Goal: Information Seeking & Learning: Compare options

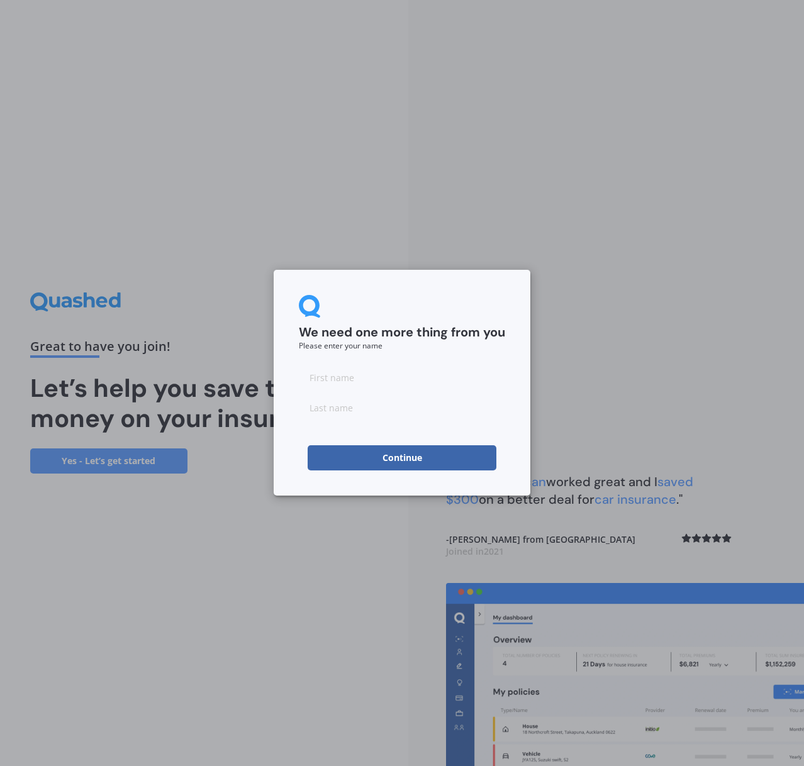
click at [366, 381] on input at bounding box center [402, 377] width 206 height 25
type input "William"
type input "Garner"
click at [388, 464] on button "Continue" at bounding box center [402, 457] width 189 height 25
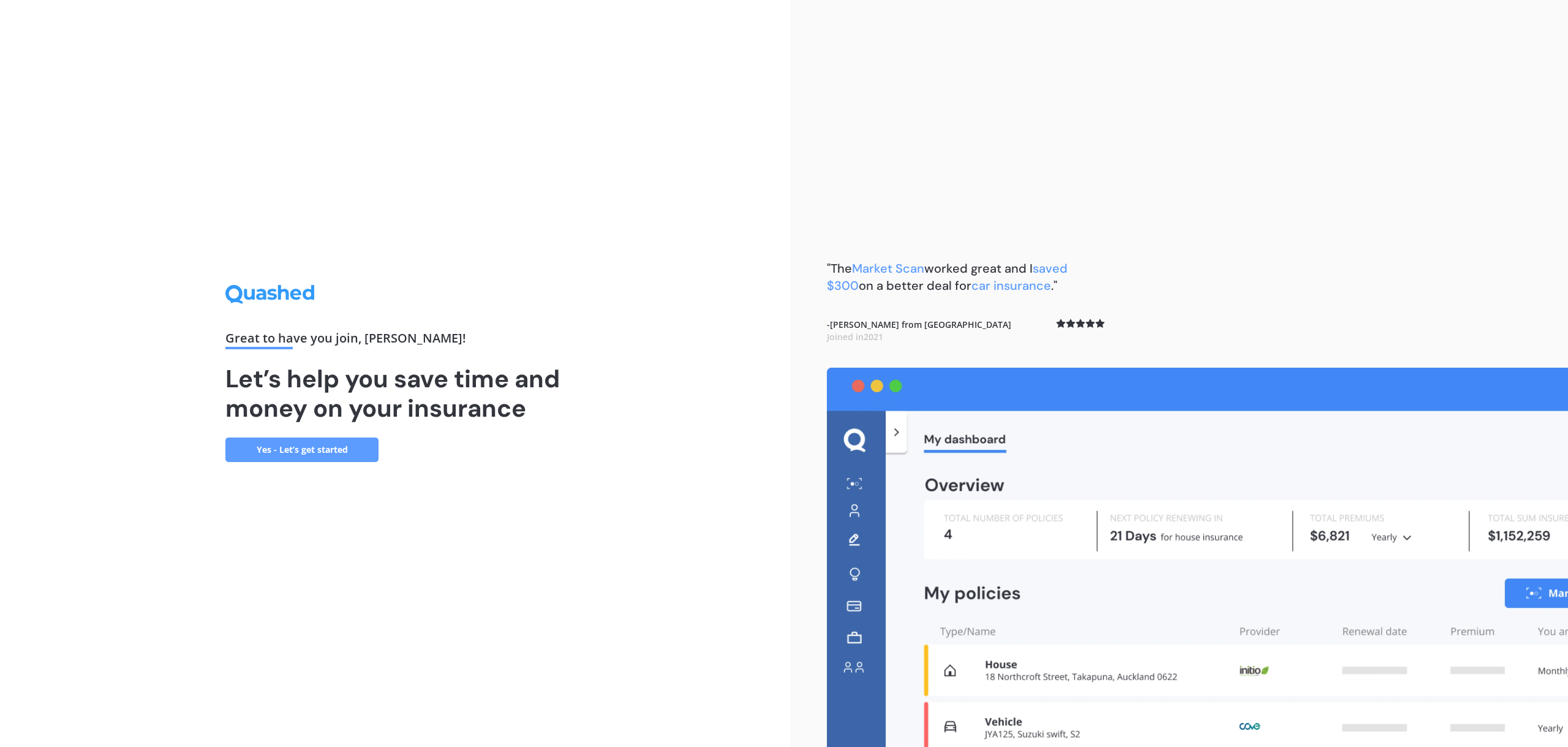
click at [271, 447] on link "Yes - Let’s get started" at bounding box center [302, 449] width 153 height 24
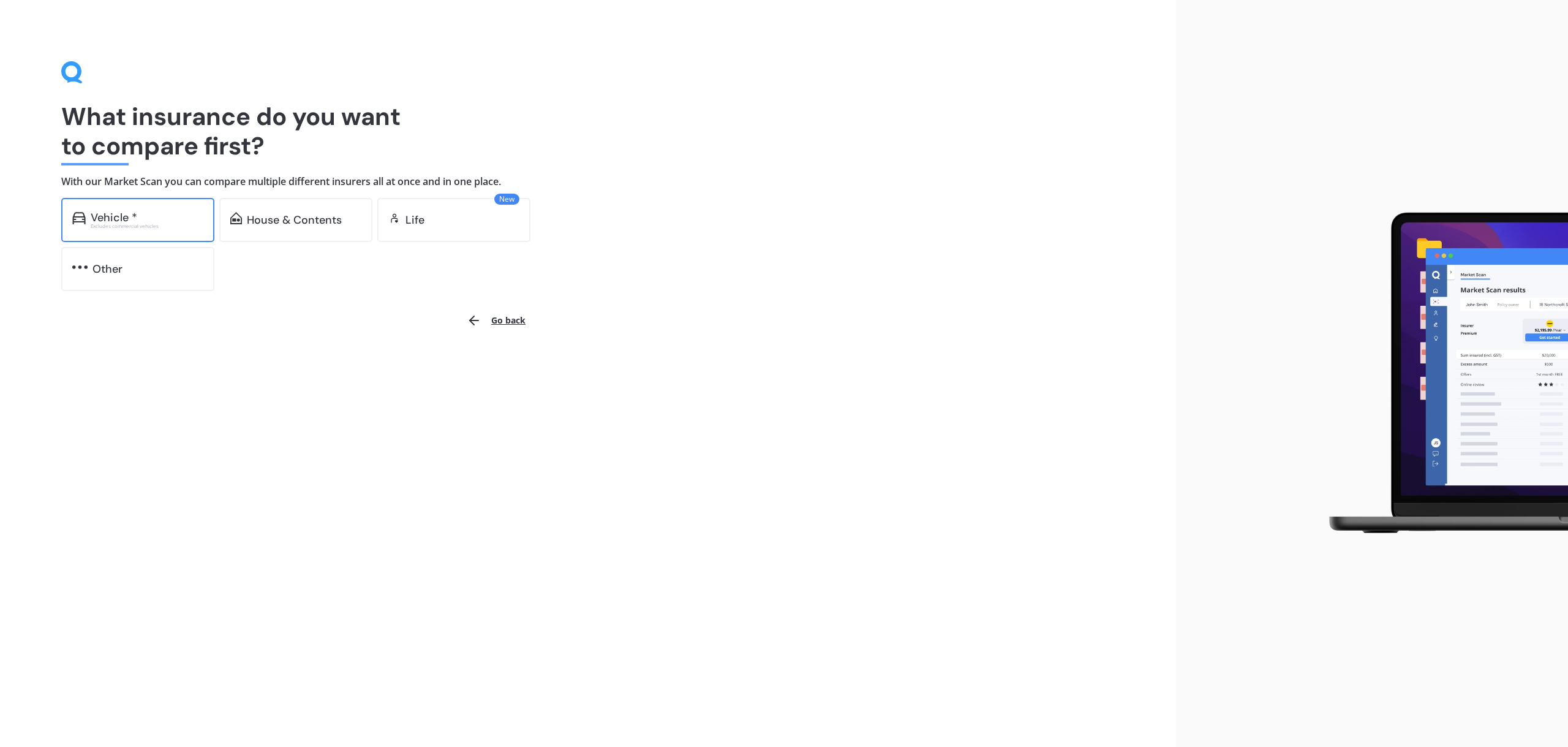
click at [141, 231] on div "Vehicle * Excludes commercial vehicles" at bounding box center [137, 219] width 153 height 44
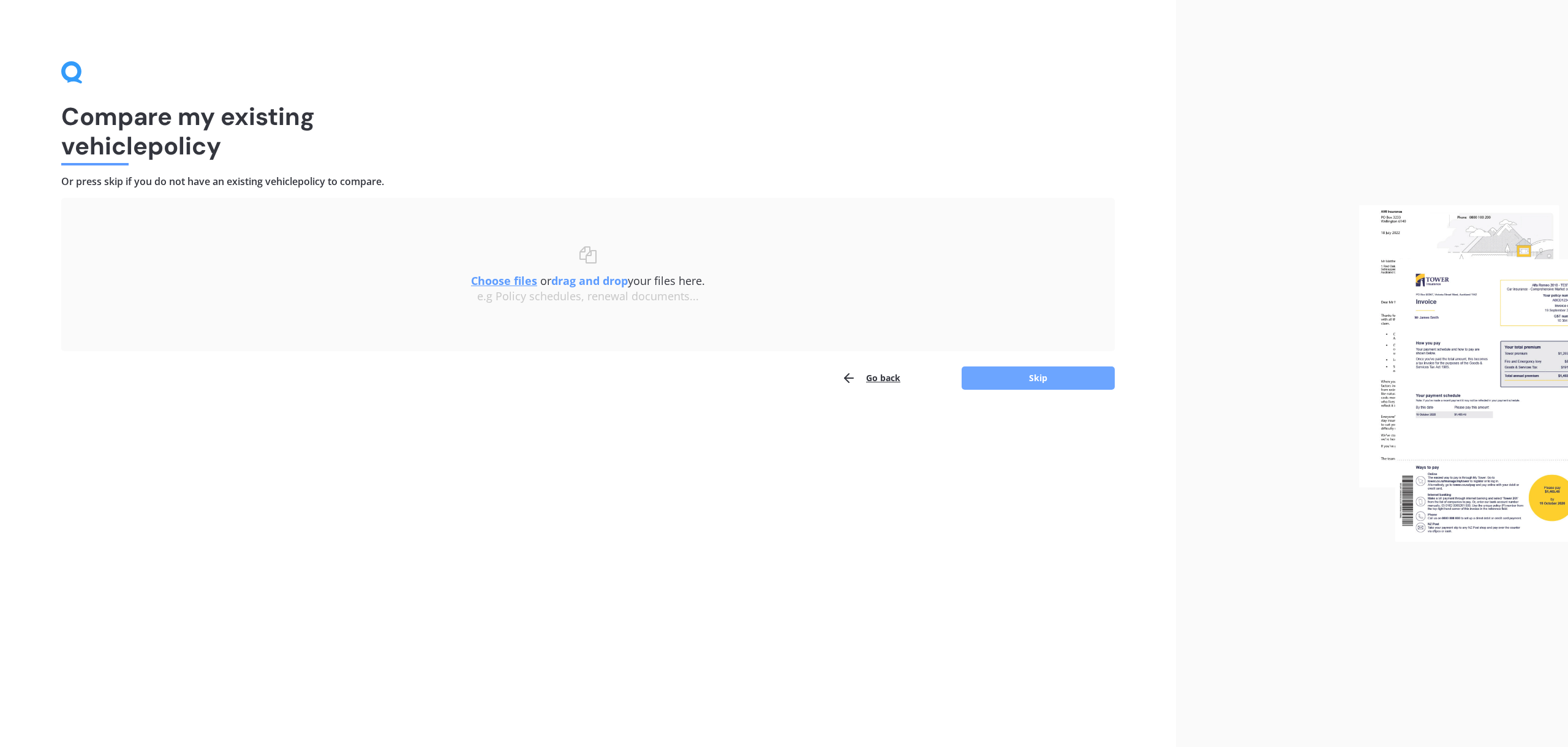
click at [782, 377] on button "Skip" at bounding box center [1038, 378] width 153 height 23
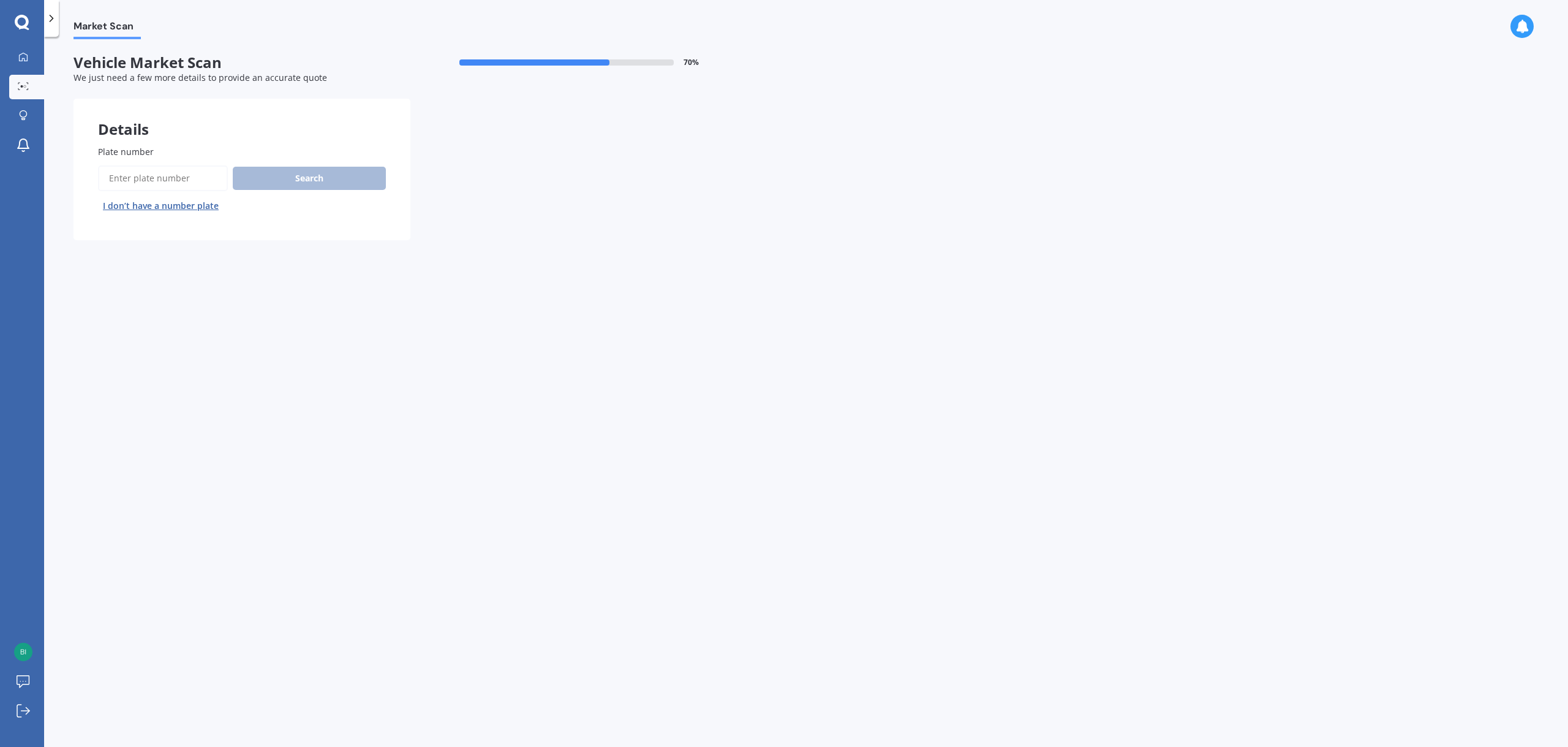
click at [143, 177] on input "Plate number" at bounding box center [163, 178] width 129 height 25
type input "RHR447"
click at [318, 187] on button "Search" at bounding box center [309, 178] width 153 height 23
select select "KIA"
select select "STONIC"
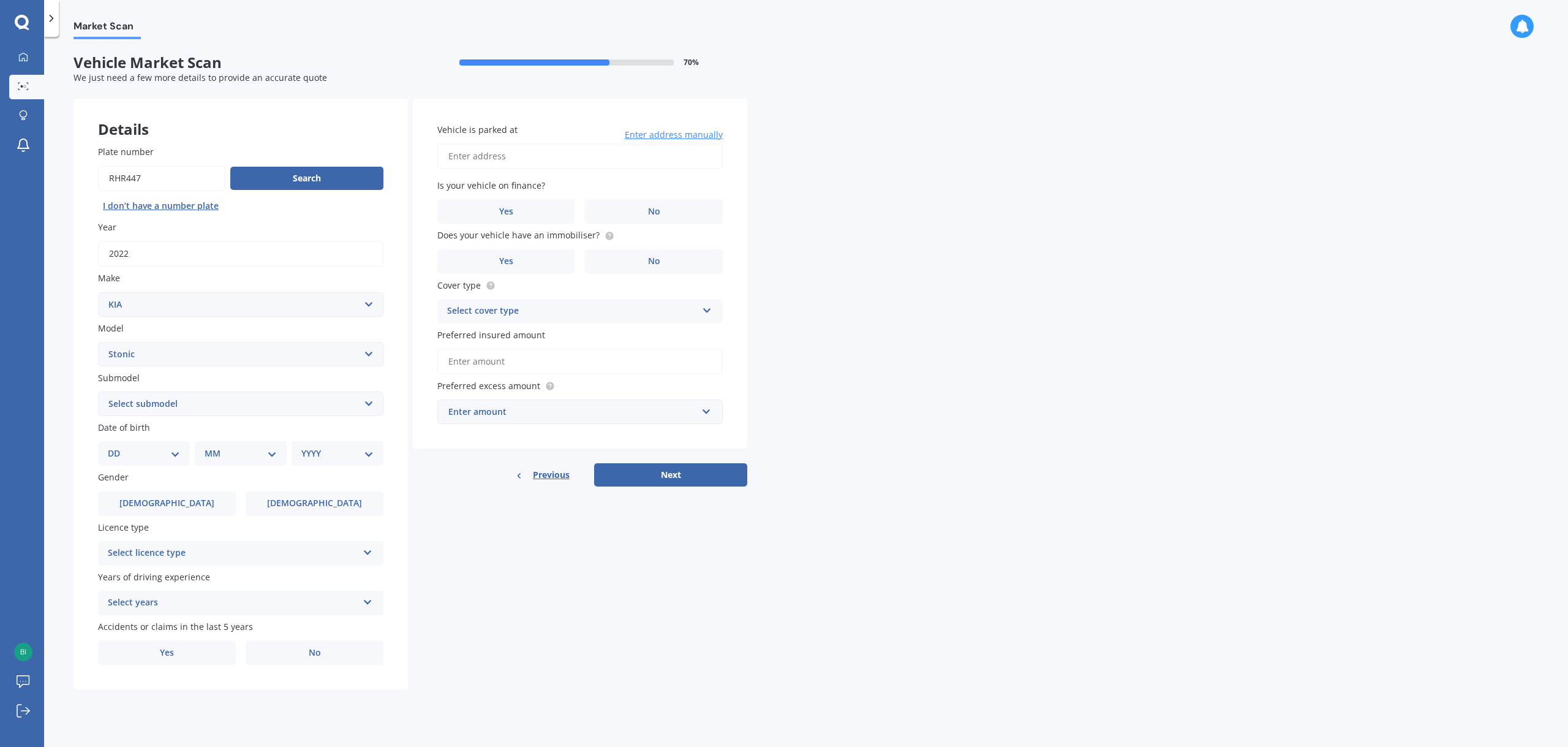
click at [338, 404] on select "Select submodel EX Hatchback 5dr Spts Auto 6sp 1.4i GT Line Hatchback 5dr DCT 7…" at bounding box center [240, 403] width 285 height 24
click at [98, 392] on select "Select submodel EX Hatchback 5dr Spts Auto 6sp 1.4i GT Line Hatchback 5dr DCT 7…" at bounding box center [240, 403] width 285 height 24
click at [305, 409] on select "Select submodel EX Hatchback 5dr Spts Auto 6sp 1.4i GT Line Hatchback 5dr DCT 7…" at bounding box center [240, 403] width 285 height 24
select select "LX"
click at [98, 392] on select "Select submodel EX Hatchback 5dr Spts Auto 6sp 1.4i GT Line Hatchback 5dr DCT 7…" at bounding box center [240, 403] width 285 height 24
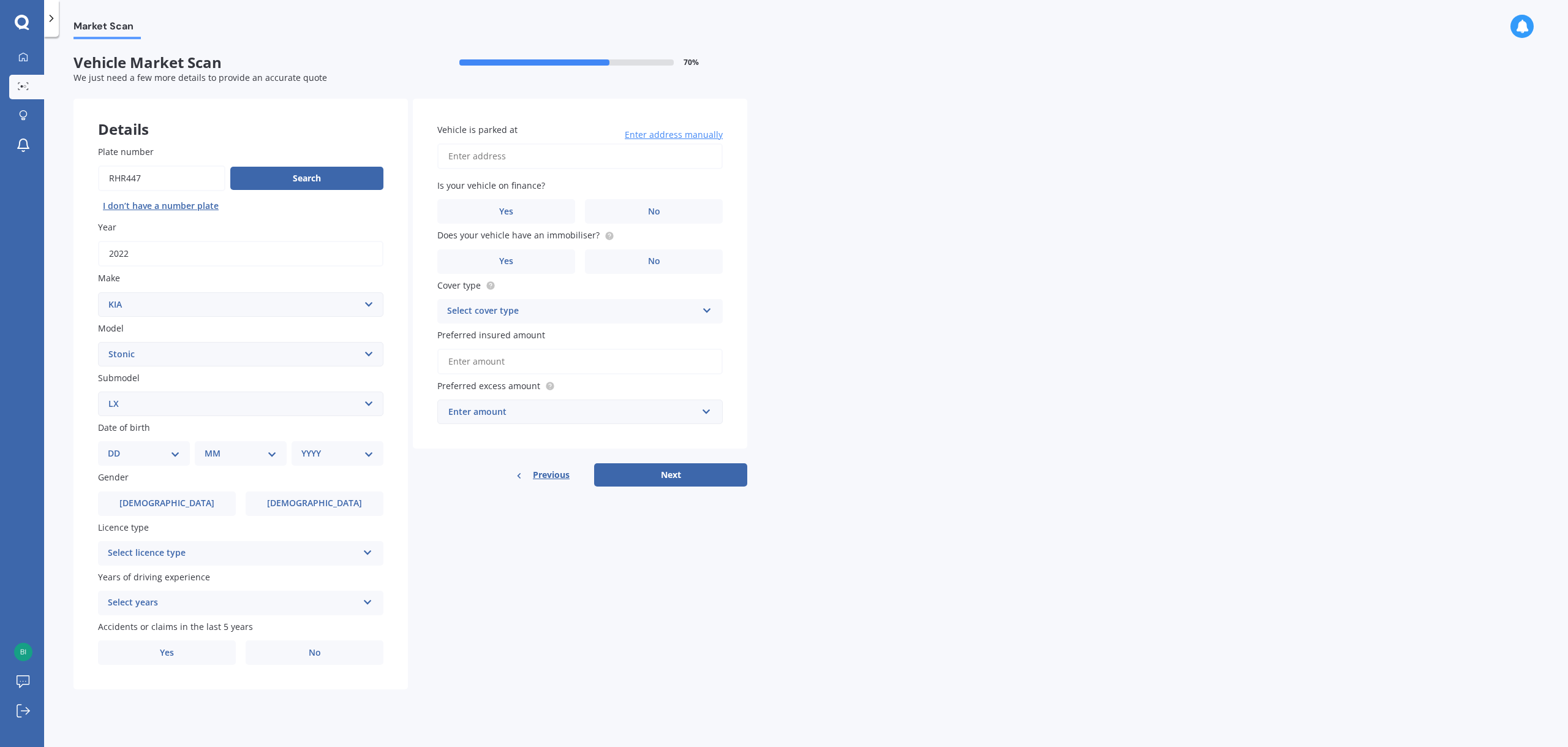
click at [165, 455] on select "DD 01 02 03 04 05 06 07 08 09 10 11 12 13 14 15 16 17 18 19 20 21 22 23 24 25 2…" at bounding box center [144, 454] width 72 height 14
select select "02"
click at [118, 448] on select "DD 01 02 03 04 05 06 07 08 09 10 11 12 13 14 15 16 17 18 19 20 21 22 23 24 25 2…" at bounding box center [144, 454] width 72 height 14
click at [250, 455] on select "MM 01 02 03 04 05 06 07 08 09 10 11 12" at bounding box center [242, 454] width 67 height 14
select select "09"
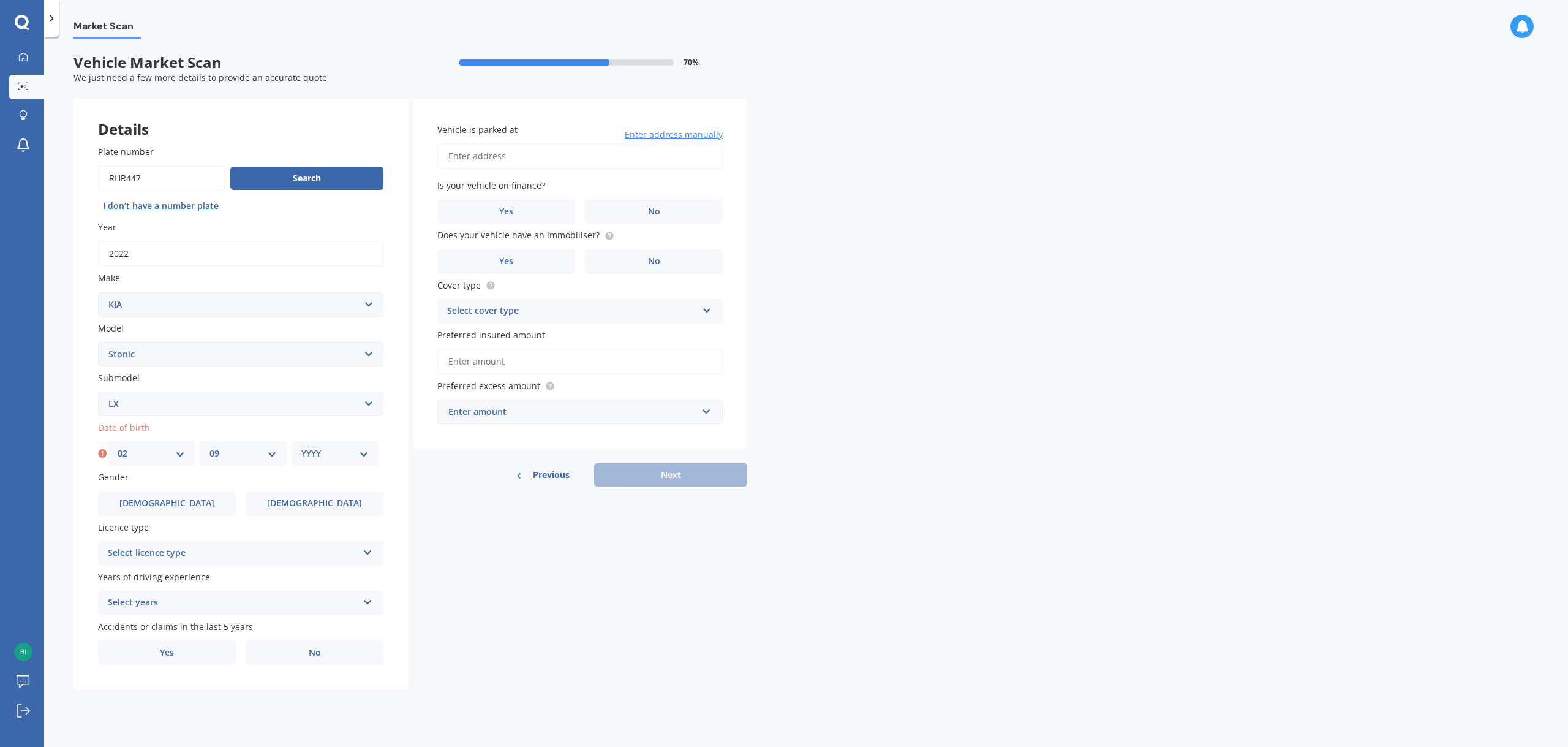
click at [209, 448] on select "MM 01 02 03 04 05 06 07 08 09 10 11 12" at bounding box center [242, 454] width 67 height 14
click at [315, 448] on select "YYYY 2025 2024 2023 2022 2021 2020 2019 2018 2017 2016 2015 2014 2013 2012 2011…" at bounding box center [335, 454] width 67 height 14
select select "1990"
click at [302, 448] on select "YYYY 2025 2024 2023 2022 2021 2020 2019 2018 2017 2016 2015 2014 2013 2012 2011…" at bounding box center [335, 454] width 67 height 14
click at [250, 455] on select "MM 01 02 03 04 05 06 07 08 09 10 11 12" at bounding box center [240, 454] width 72 height 14
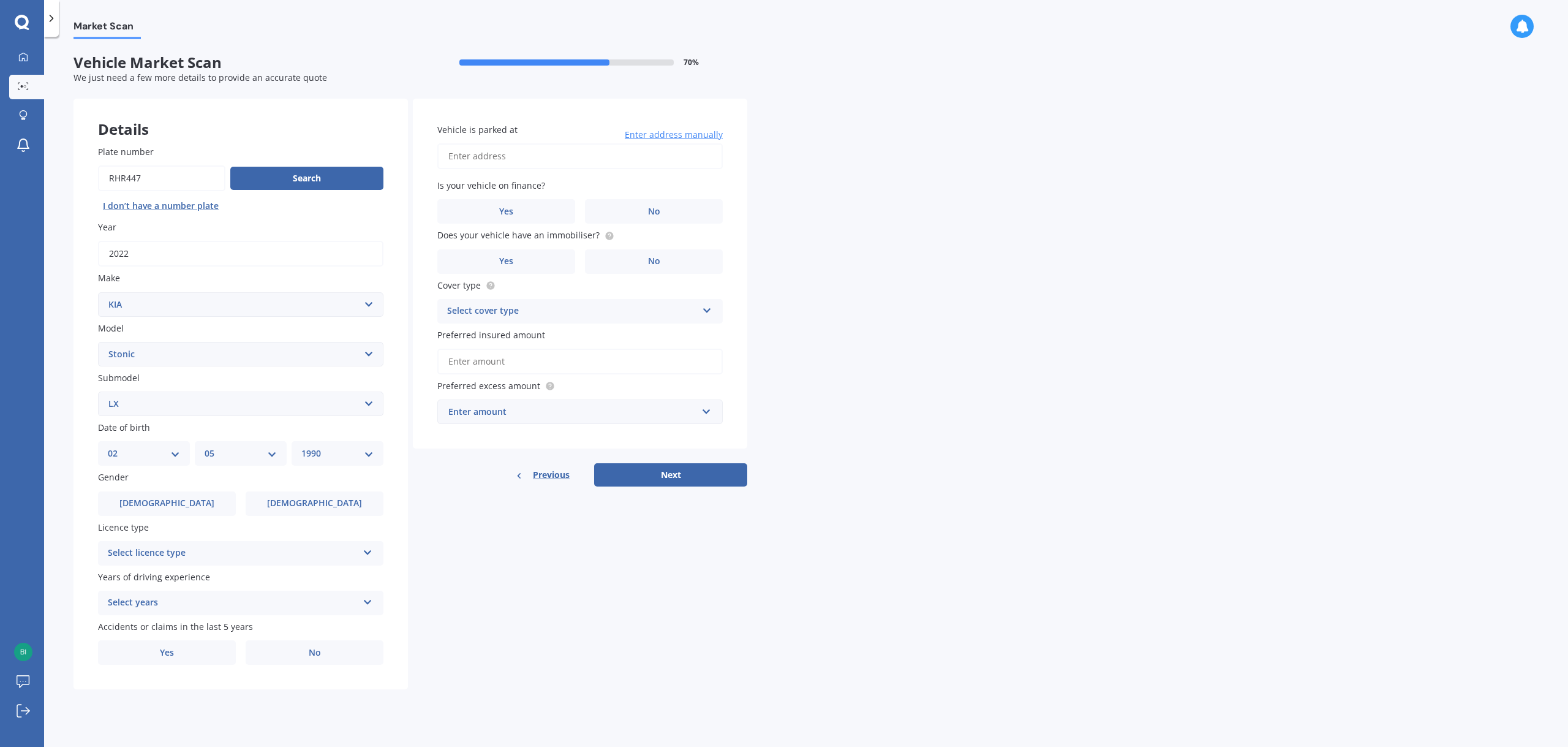
click at [204, 448] on select "MM 01 02 03 04 05 06 07 08 09 10 11 12" at bounding box center [240, 454] width 72 height 14
click at [181, 454] on div "DD 01 02 03 04 05 06 07 08 09 10 11 12 13 14 15 16 17 18 19 20 21 22 23 24 25 2…" at bounding box center [144, 453] width 91 height 24
click at [240, 458] on select "MM 01 02 03 04 05 06 07 08 09 10 11 12" at bounding box center [240, 454] width 72 height 14
select select "09"
click at [204, 448] on select "MM 01 02 03 04 05 06 07 08 09 10 11 12" at bounding box center [240, 454] width 72 height 14
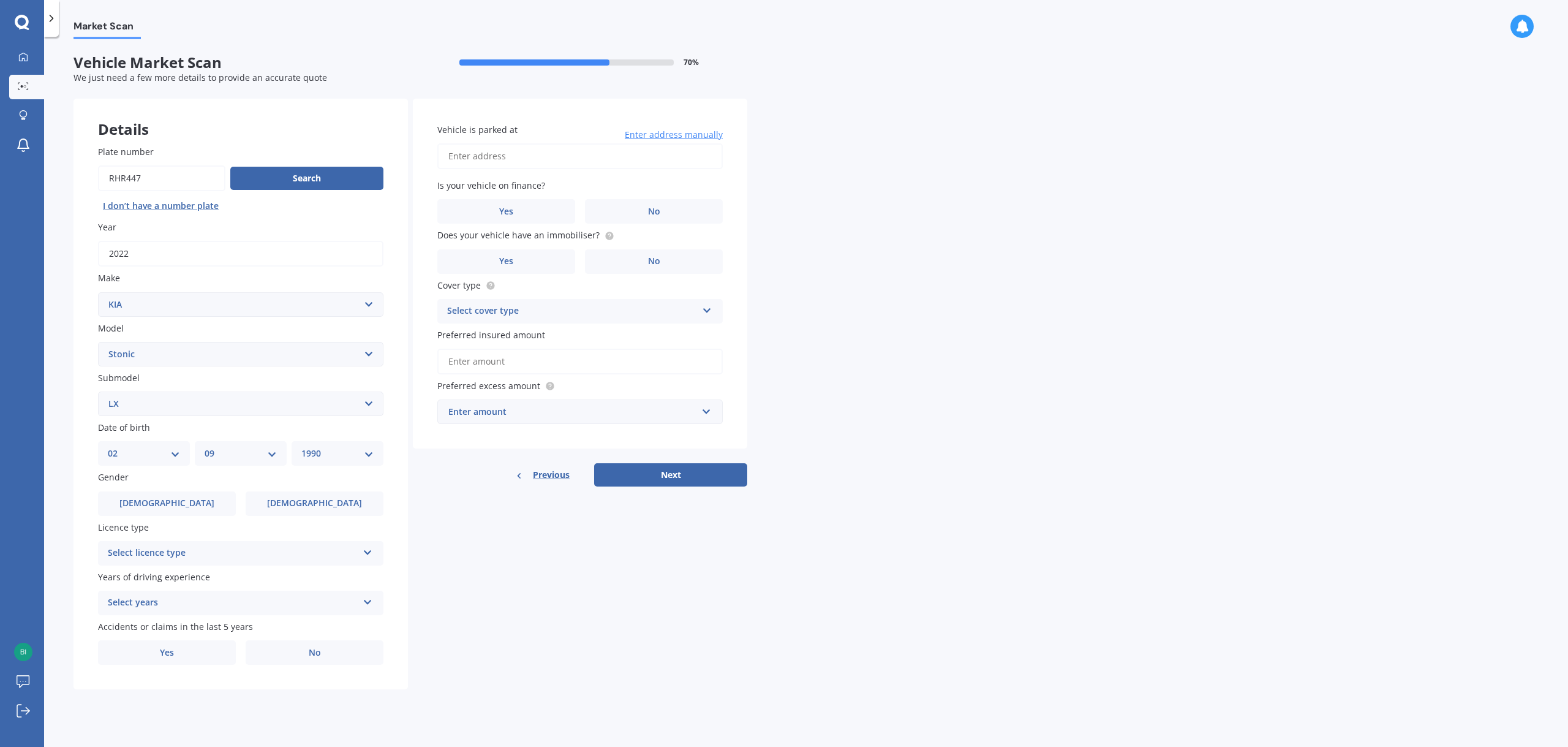
click at [332, 464] on div "YYYY 2025 2024 2023 2022 2021 2020 2019 2018 2017 2016 2015 2014 2013 2012 2011…" at bounding box center [337, 453] width 91 height 24
click at [317, 453] on select "YYYY 2025 2024 2023 2022 2021 2020 2019 2018 2017 2016 2015 2014 2013 2012 2011…" at bounding box center [338, 454] width 72 height 14
select select "1991"
click at [302, 448] on select "YYYY 2025 2024 2023 2022 2021 2020 2019 2018 2017 2016 2015 2014 2013 2012 2011…" at bounding box center [338, 454] width 72 height 14
click at [174, 507] on span "Male" at bounding box center [166, 503] width 97 height 11
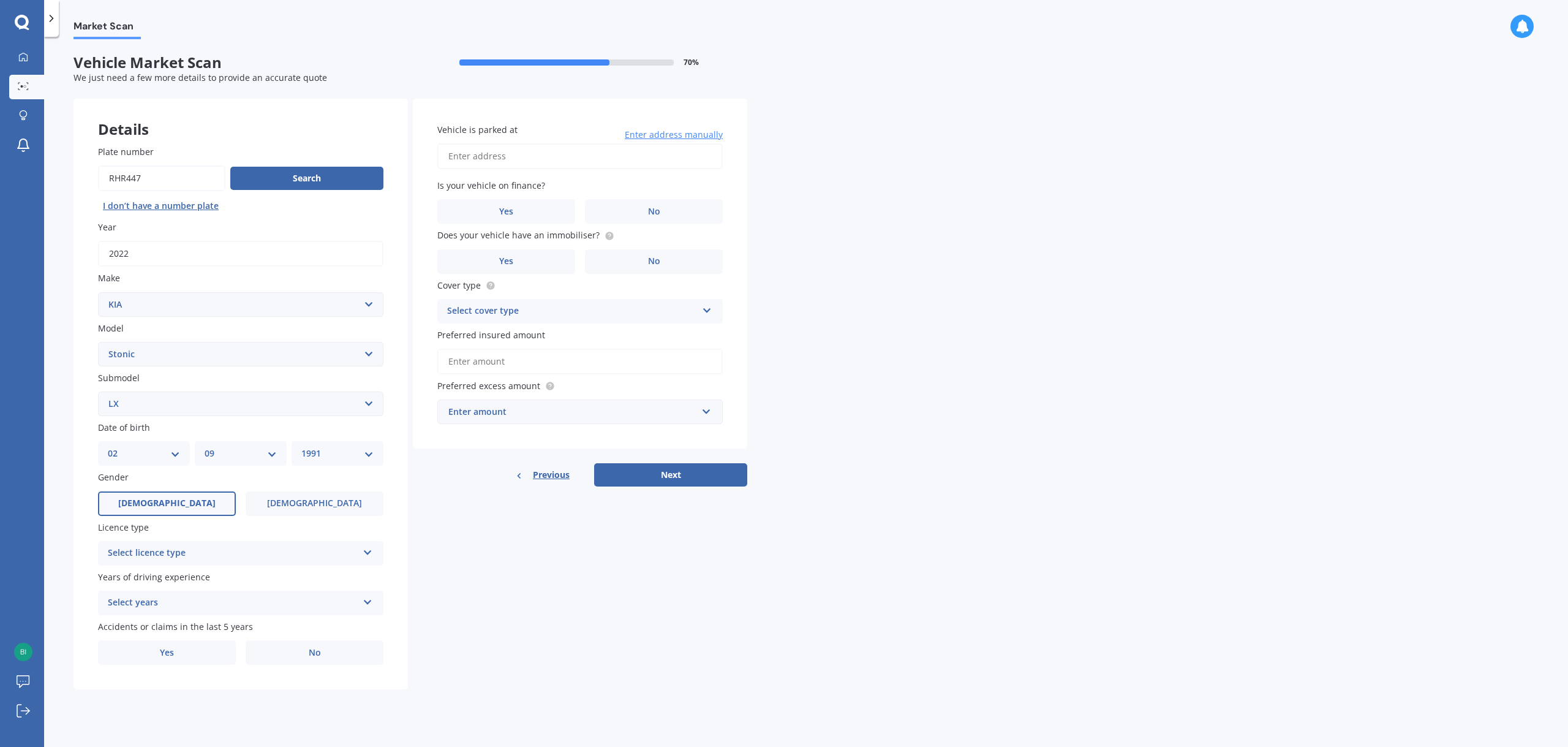
click at [0, 0] on input "Male" at bounding box center [0, 0] width 0 height 0
click at [226, 557] on div "Select licence type" at bounding box center [233, 553] width 250 height 15
click at [220, 585] on div "NZ Full" at bounding box center [240, 577] width 284 height 22
click at [219, 599] on div "Select years" at bounding box center [233, 603] width 250 height 15
click at [217, 633] on div "5 or more years" at bounding box center [240, 626] width 284 height 22
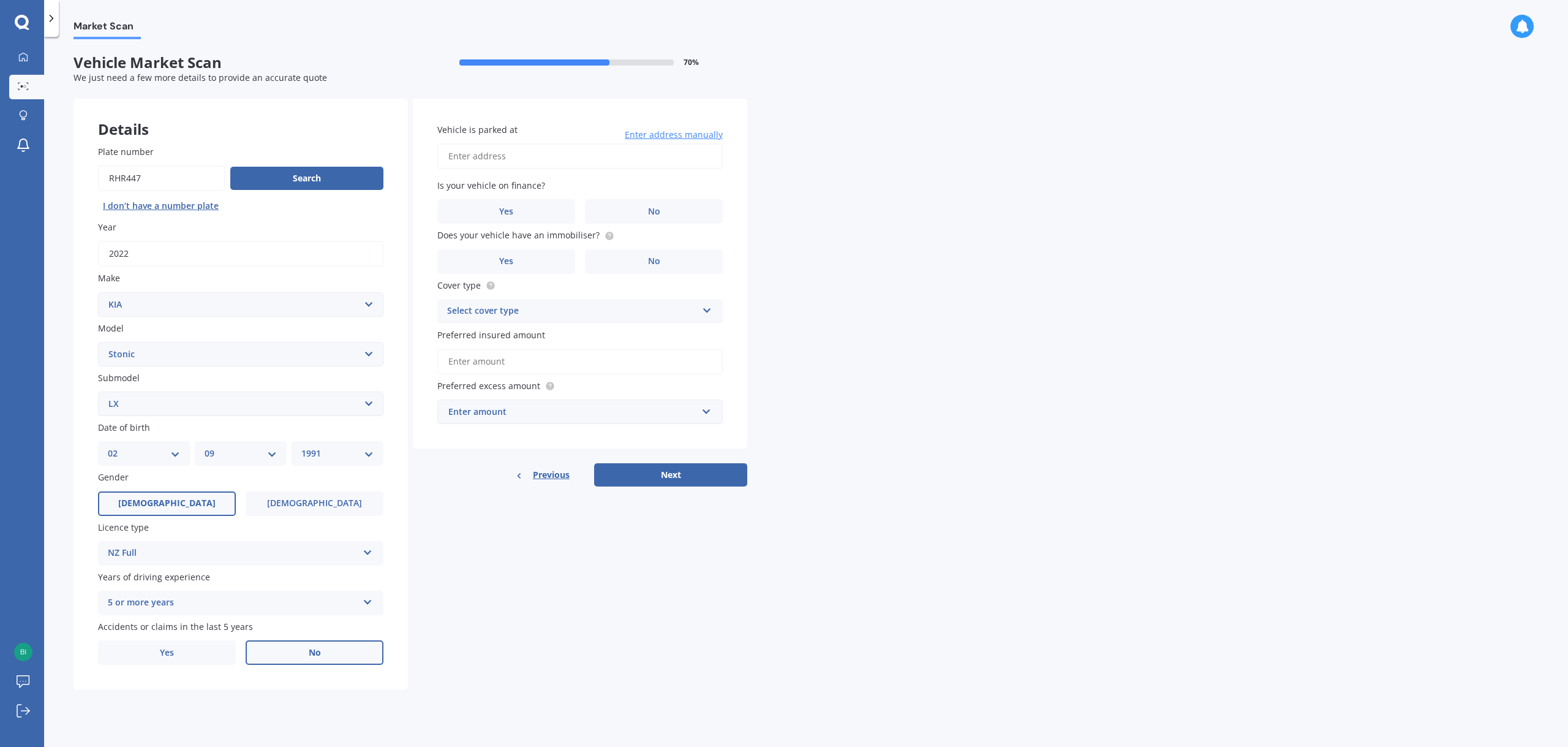
click at [268, 654] on label "No" at bounding box center [314, 652] width 138 height 24
click at [0, 0] on input "No" at bounding box center [0, 0] width 0 height 0
click at [558, 148] on input "Vehicle is parked at" at bounding box center [579, 156] width 285 height 25
click at [563, 189] on body "My Dashboard Market Scan Explore insurance Notifications William Garner Submit …" at bounding box center [784, 373] width 1568 height 747
click at [544, 160] on input "32 Kauri Amber" at bounding box center [579, 156] width 285 height 25
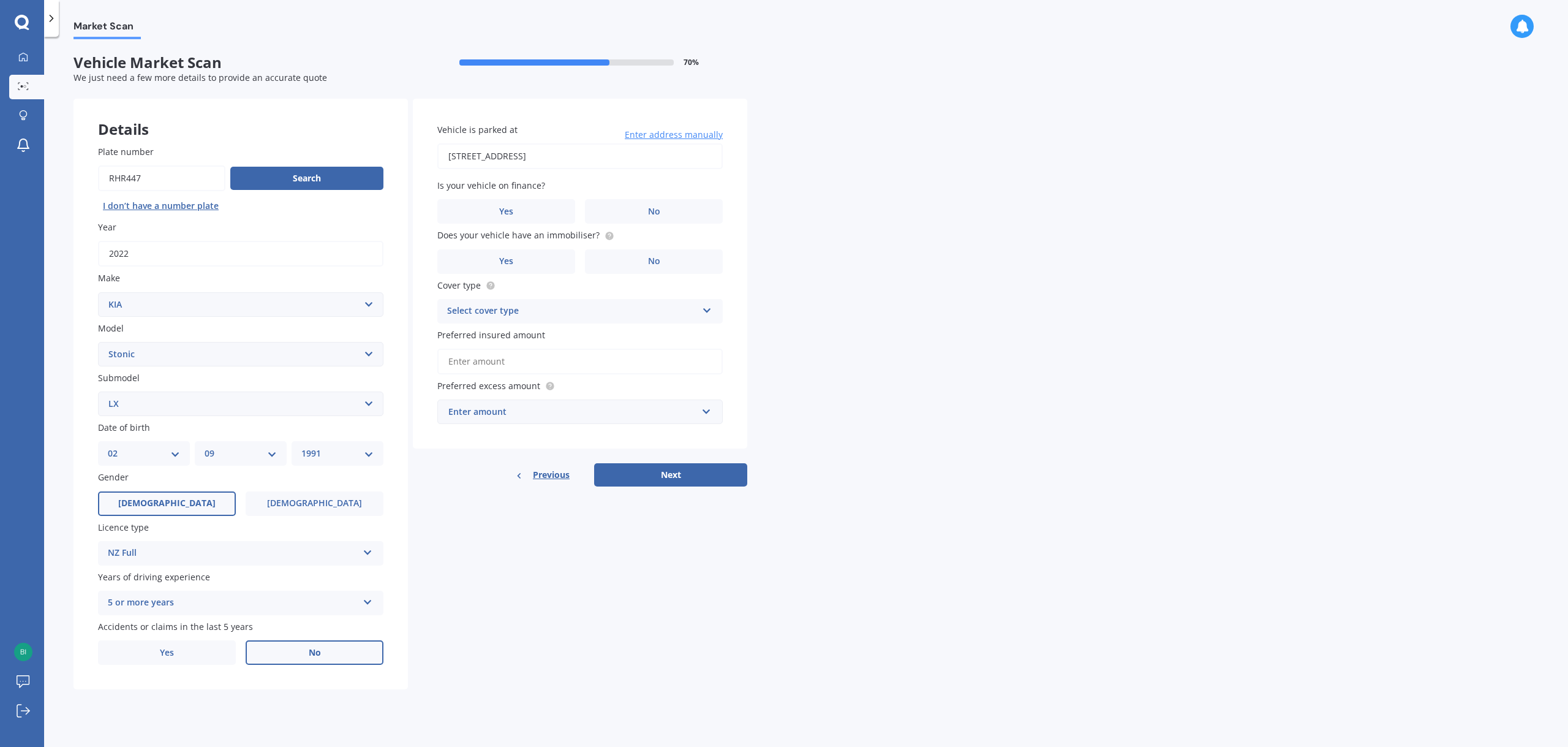
type input "32 Kauri Amber Road, Westgate, Auckland 0614"
click at [656, 209] on span "No" at bounding box center [654, 211] width 13 height 11
click at [0, 0] on input "No" at bounding box center [0, 0] width 0 height 0
click at [560, 254] on label "Yes" at bounding box center [506, 261] width 138 height 24
click at [0, 0] on input "Yes" at bounding box center [0, 0] width 0 height 0
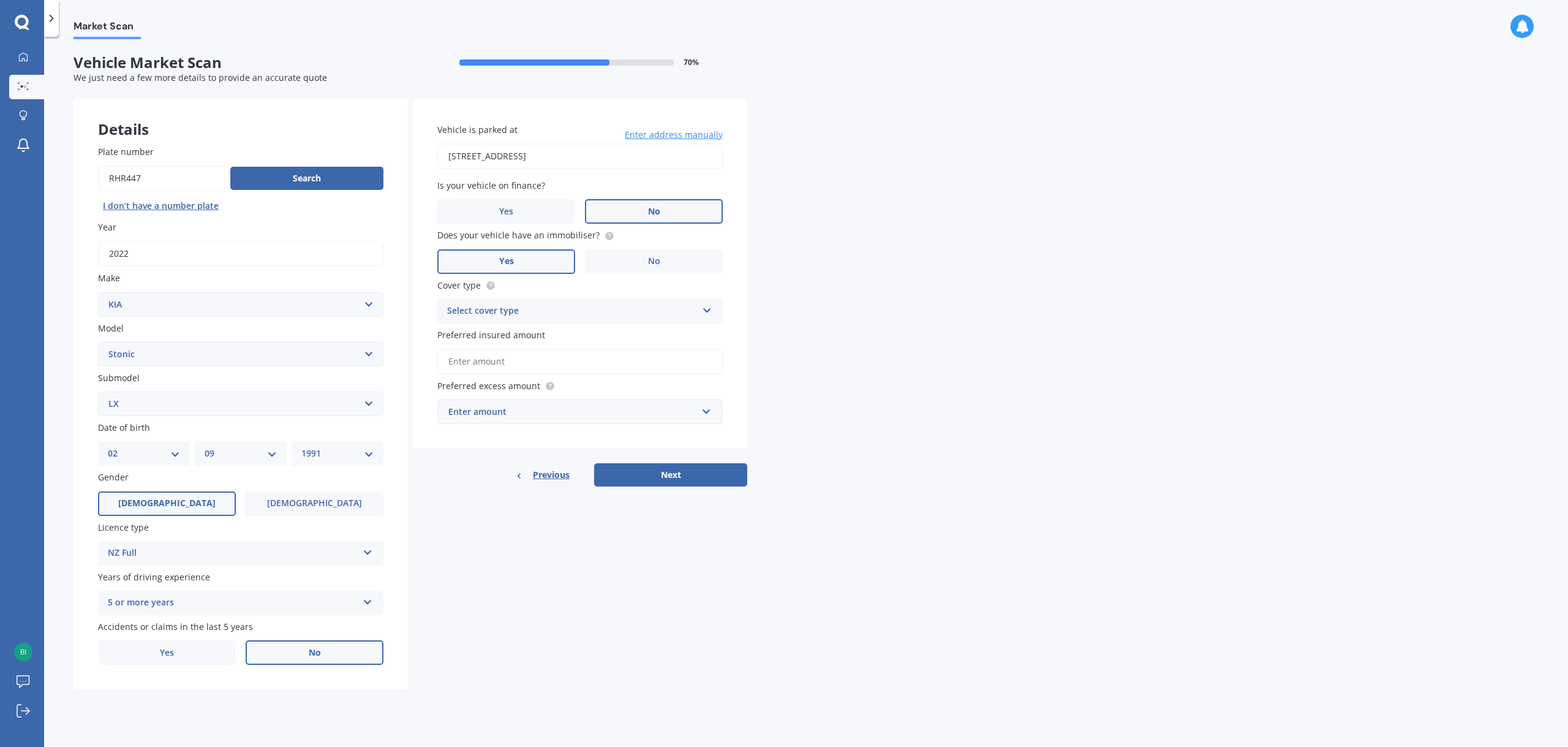
click at [577, 316] on div "Select cover type" at bounding box center [571, 311] width 250 height 15
click at [569, 341] on div "Comprehensive" at bounding box center [580, 335] width 284 height 22
click at [552, 357] on input "Preferred insured amount" at bounding box center [579, 361] width 285 height 25
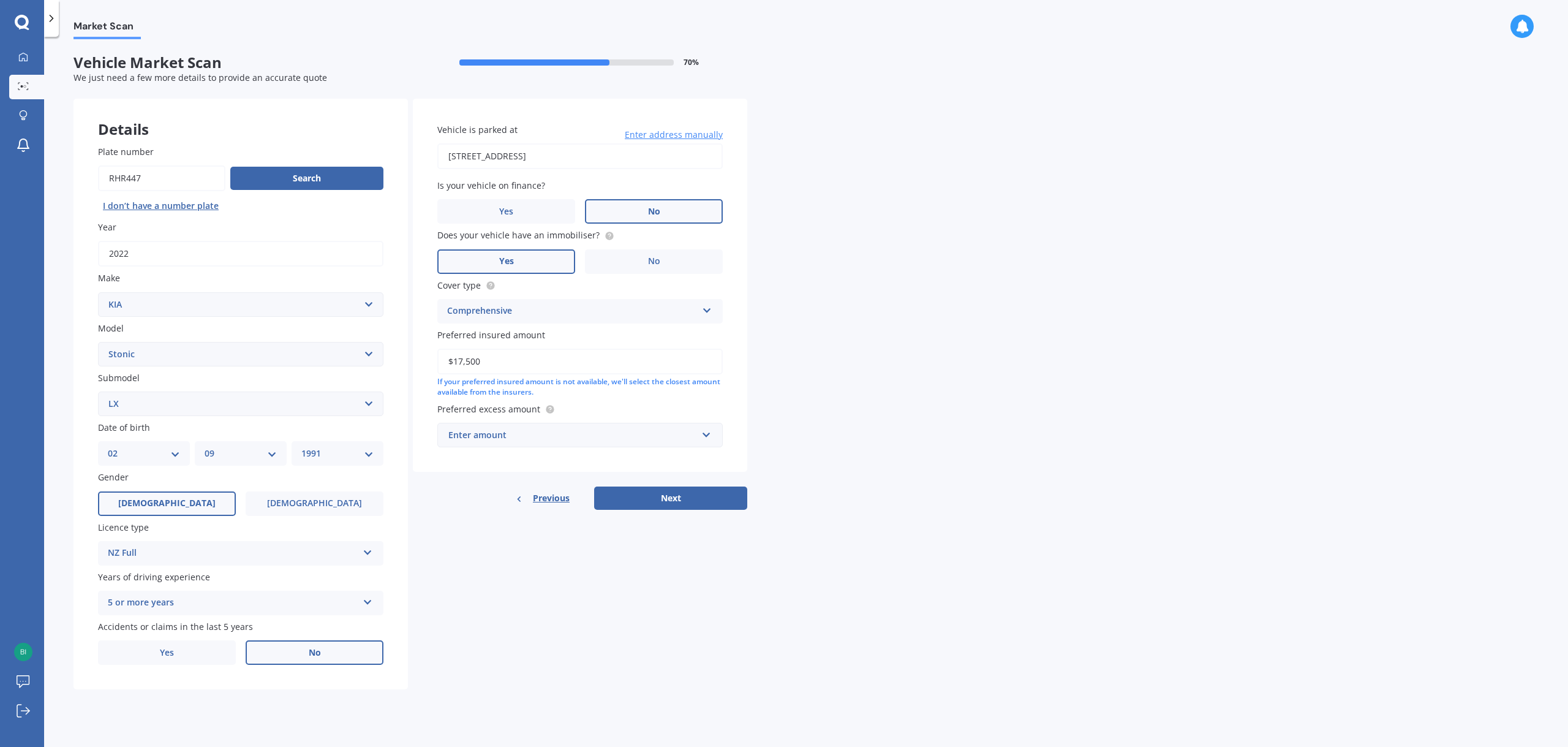
type input "$17,500"
click at [583, 434] on div "Enter amount" at bounding box center [572, 435] width 248 height 14
click at [565, 502] on div "$500" at bounding box center [580, 503] width 284 height 22
click at [644, 514] on button "Next" at bounding box center [670, 511] width 153 height 23
select select "02"
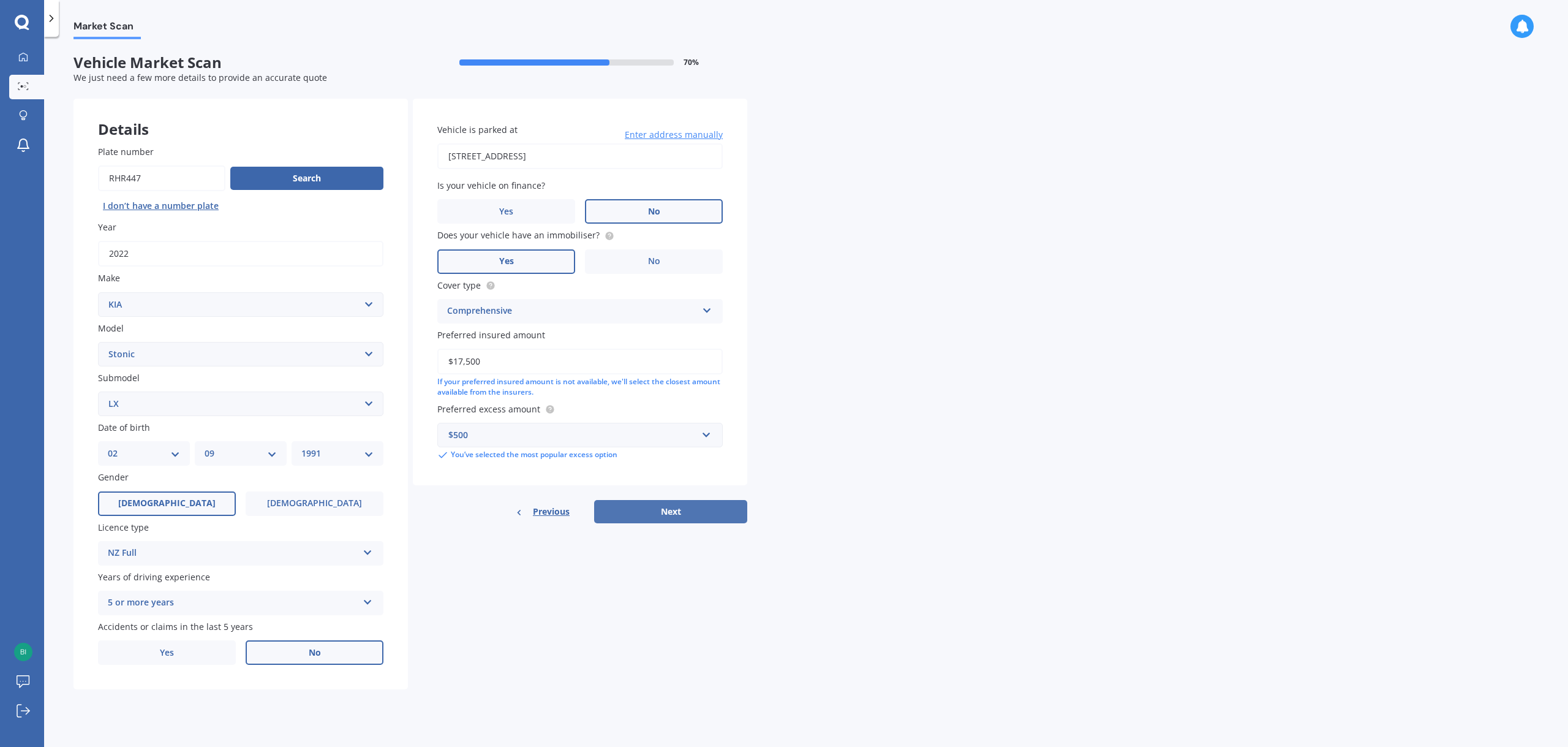
select select "09"
select select "1991"
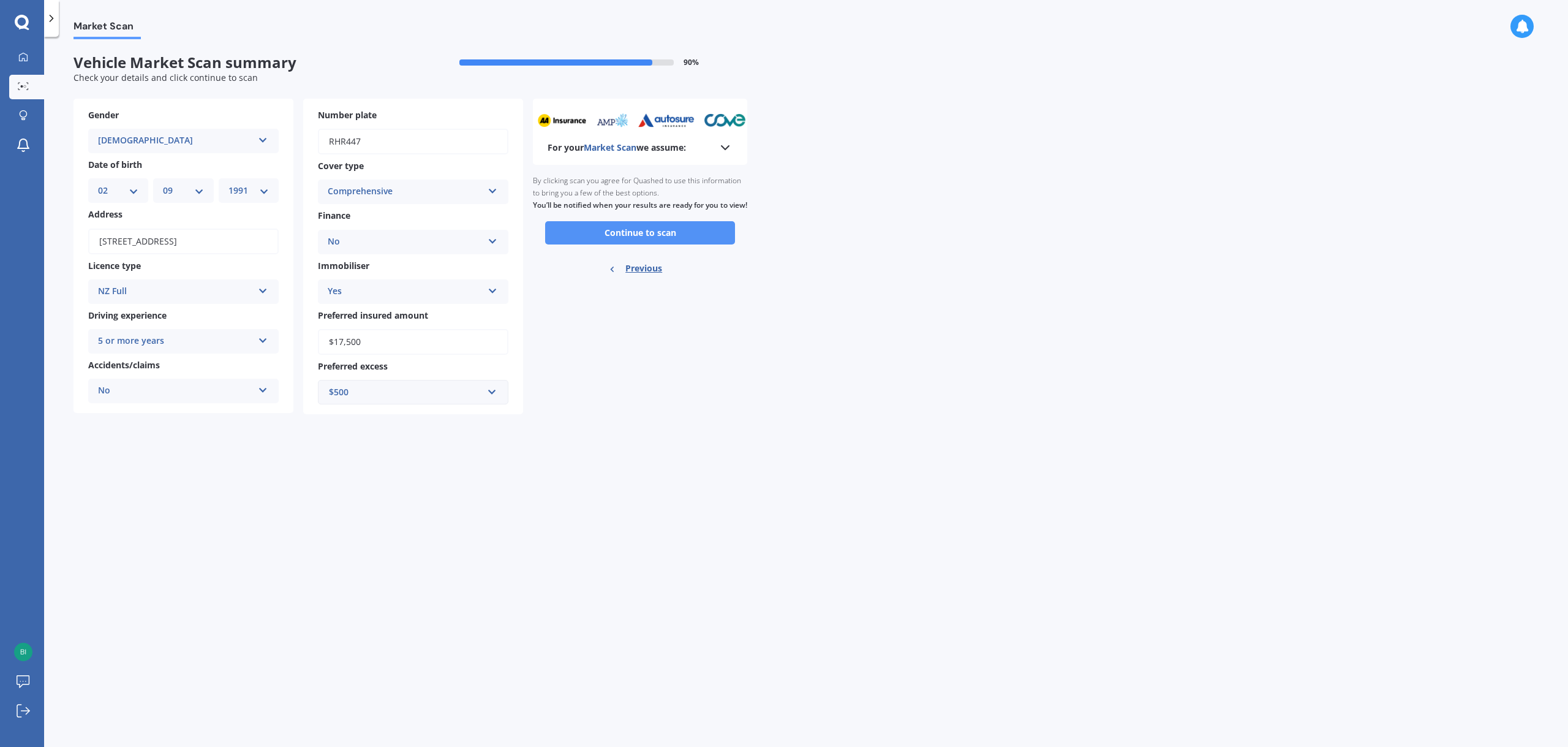
click at [651, 244] on button "Continue to scan" at bounding box center [639, 233] width 190 height 23
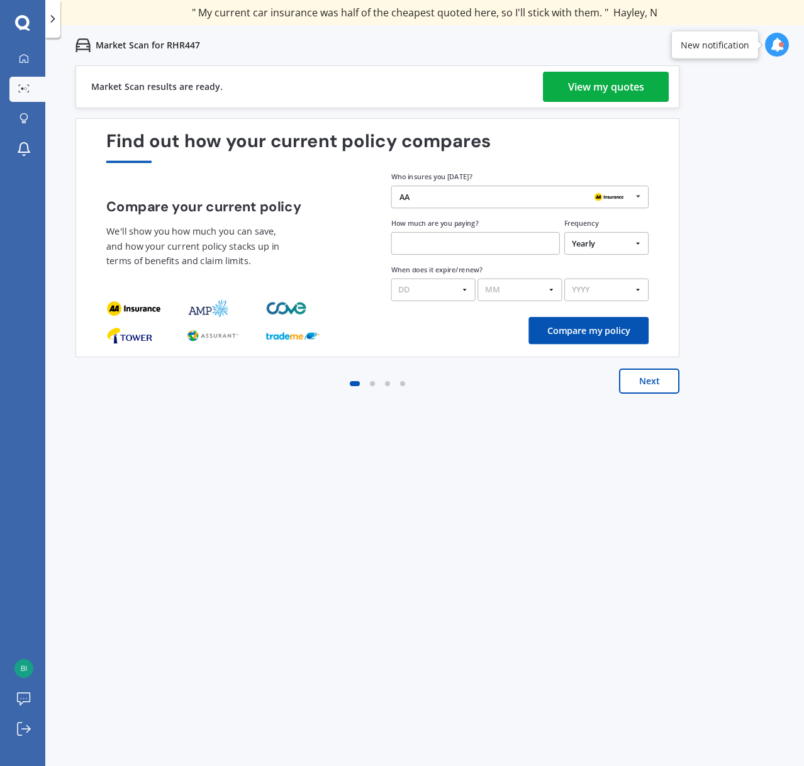
click at [600, 90] on div "View my quotes" at bounding box center [606, 87] width 76 height 30
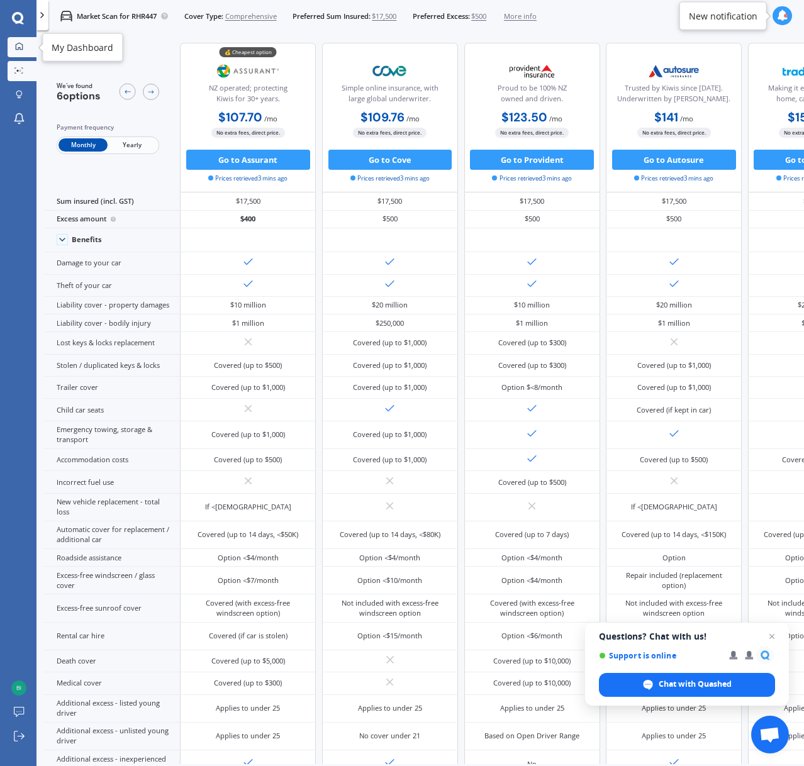
click at [27, 54] on link "My Dashboard" at bounding box center [22, 47] width 29 height 20
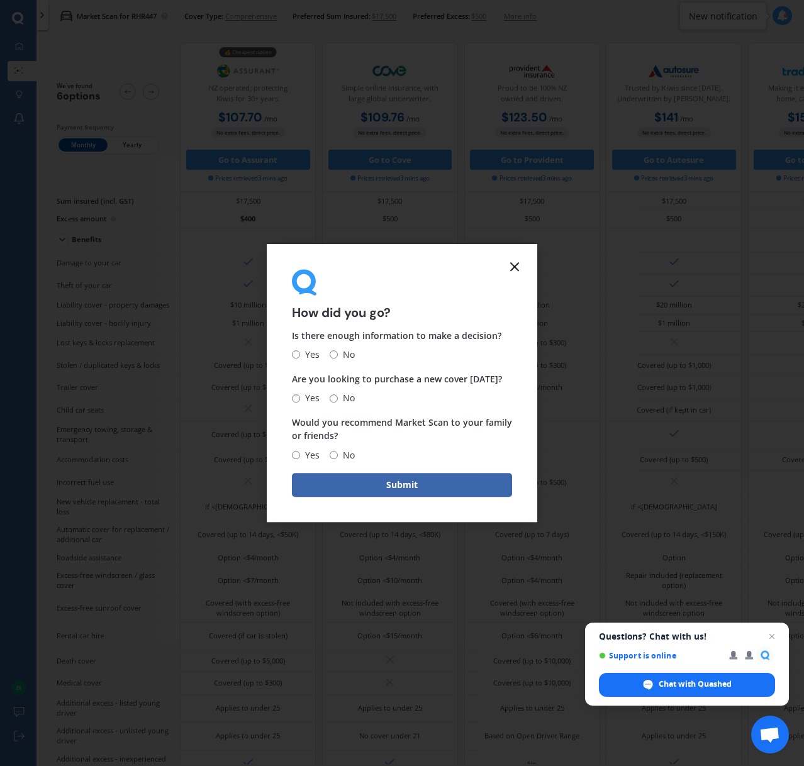
click at [310, 357] on span "Yes" at bounding box center [310, 354] width 20 height 15
click at [300, 357] on input "Yes" at bounding box center [296, 355] width 8 height 8
radio input "true"
click at [334, 398] on input "No" at bounding box center [334, 398] width 8 height 8
radio input "true"
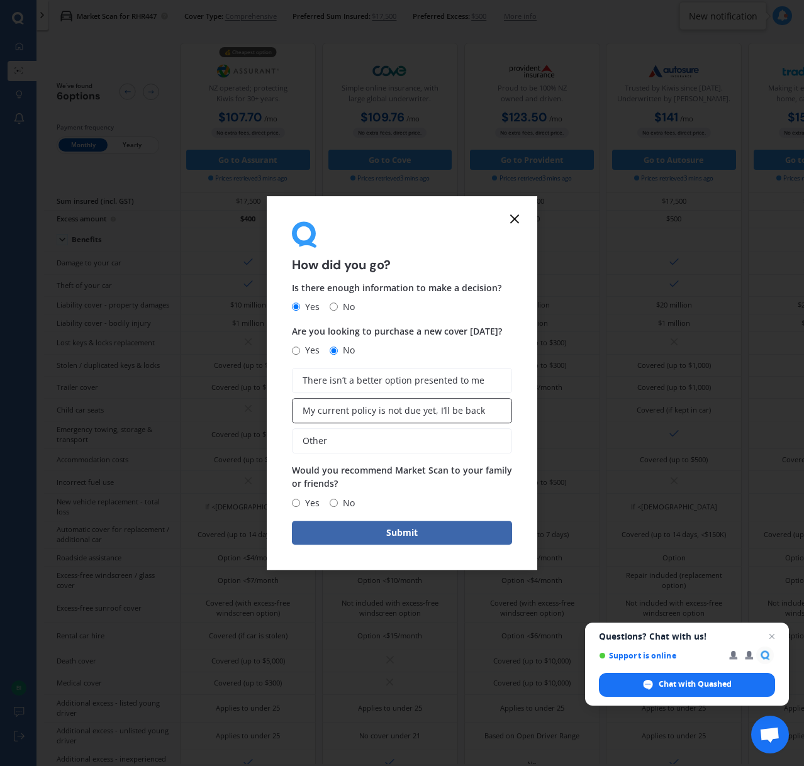
click at [344, 403] on label "My current policy is not due yet, I’ll be back" at bounding box center [402, 410] width 220 height 25
click at [0, 0] on input "My current policy is not due yet, I’ll be back" at bounding box center [0, 0] width 0 height 0
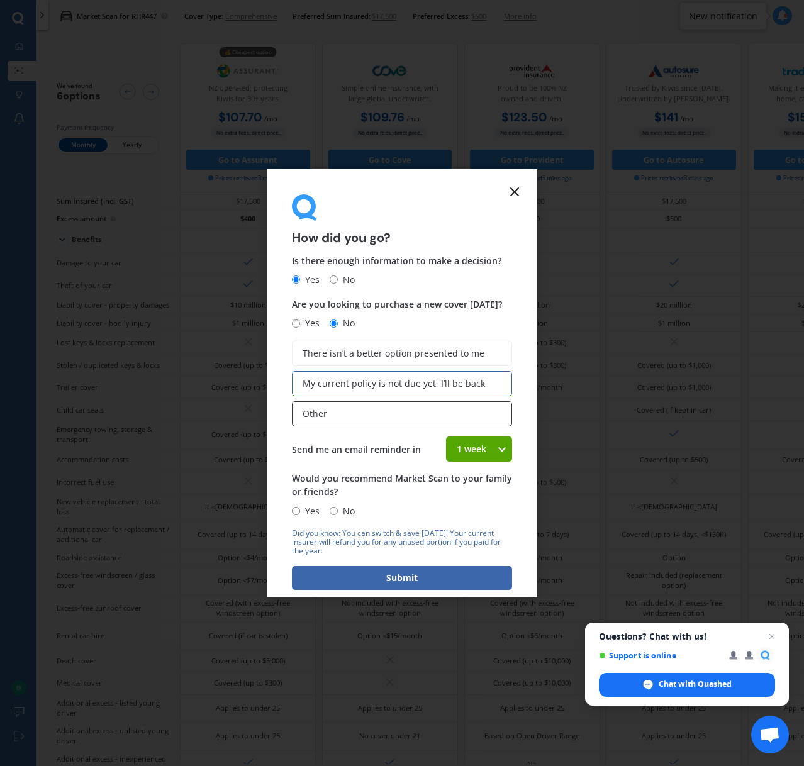
click at [361, 423] on label "Other" at bounding box center [402, 413] width 220 height 25
click at [0, 0] on input "Other" at bounding box center [0, 0] width 0 height 0
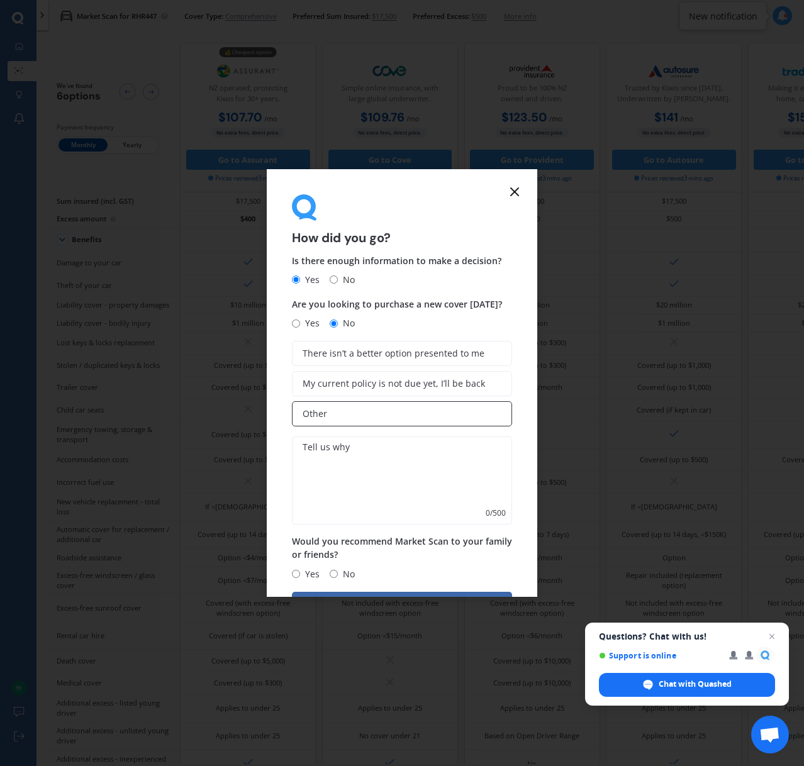
click at [360, 423] on label "Other" at bounding box center [402, 413] width 220 height 25
click at [0, 0] on input "Other" at bounding box center [0, 0] width 0 height 0
click at [521, 186] on icon at bounding box center [514, 191] width 15 height 15
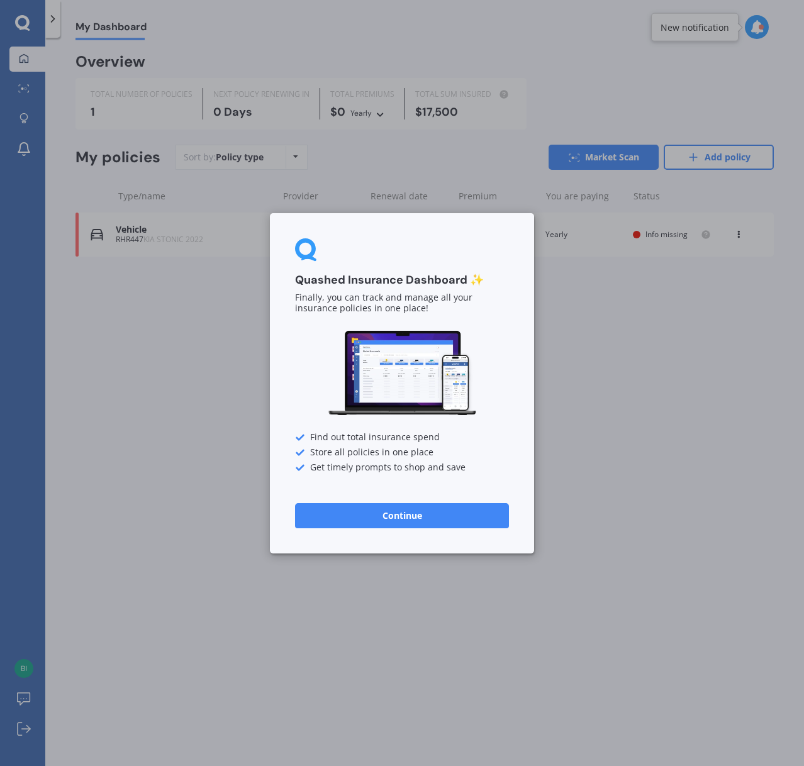
click at [417, 511] on button "Continue" at bounding box center [402, 515] width 214 height 25
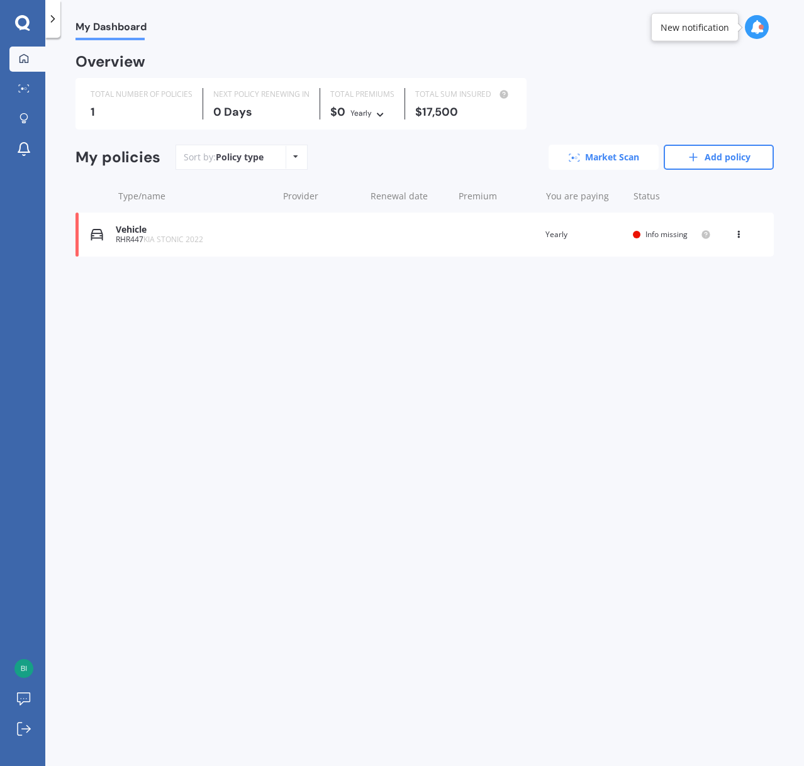
click at [617, 160] on link "Market Scan" at bounding box center [604, 157] width 110 height 25
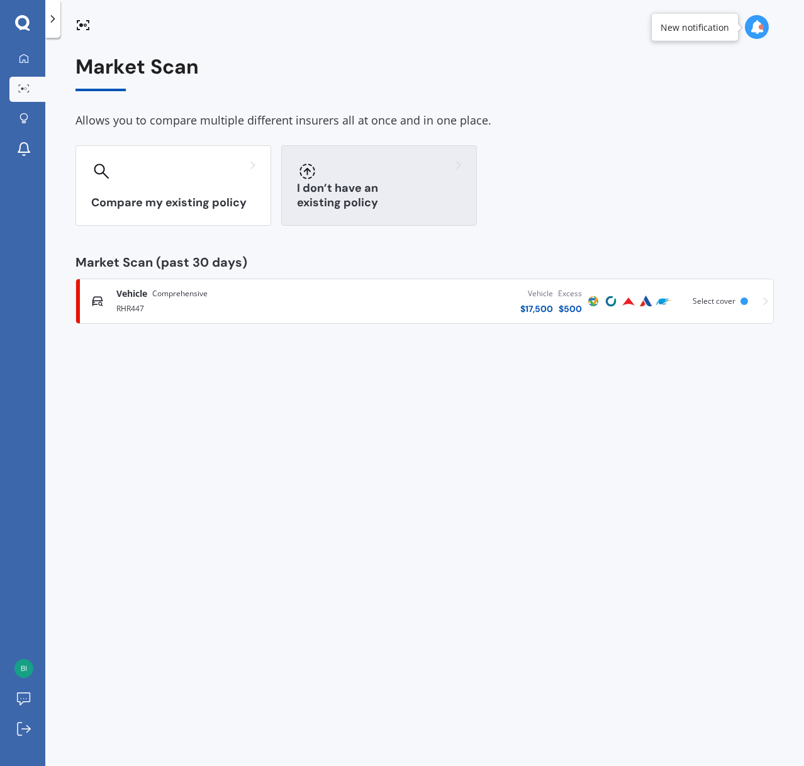
click at [362, 182] on div "I don’t have an existing policy" at bounding box center [379, 185] width 196 height 81
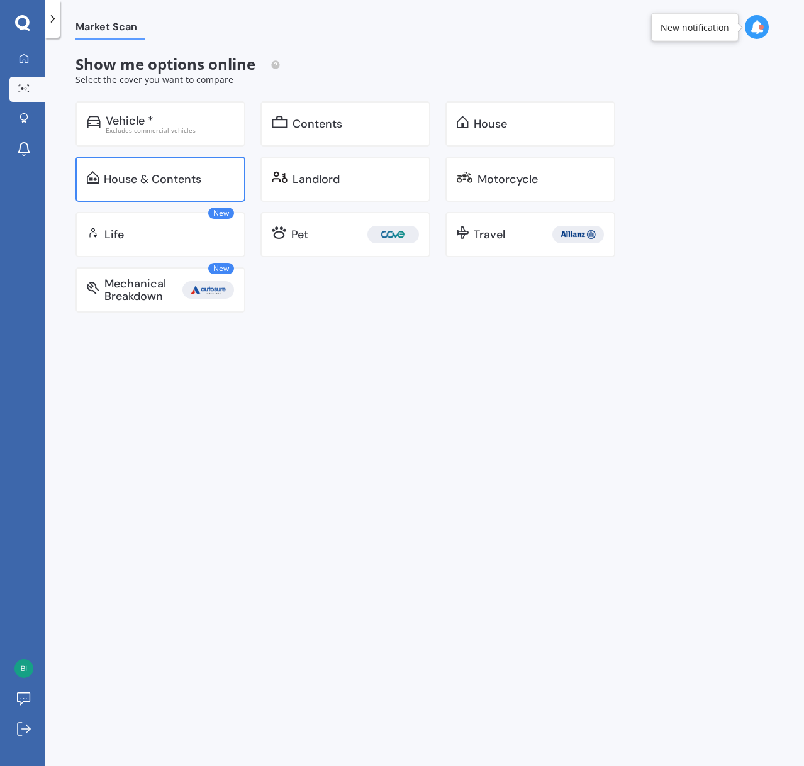
click at [193, 164] on div "House & Contents" at bounding box center [160, 179] width 170 height 45
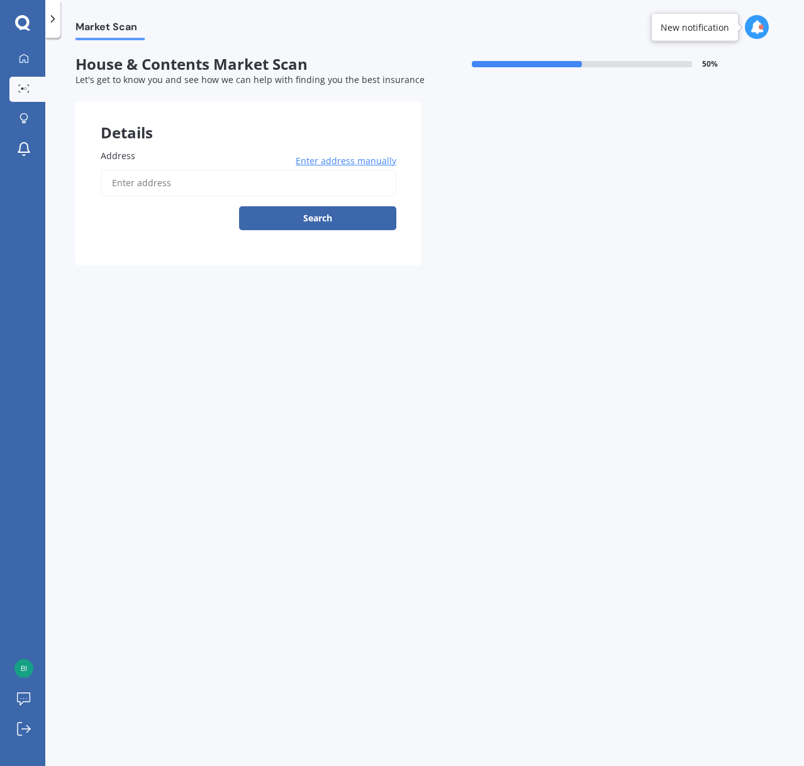
click at [287, 186] on input "Address" at bounding box center [249, 183] width 296 height 26
type input "32 Kauri Amber Road, Westgate, Auckland 0614"
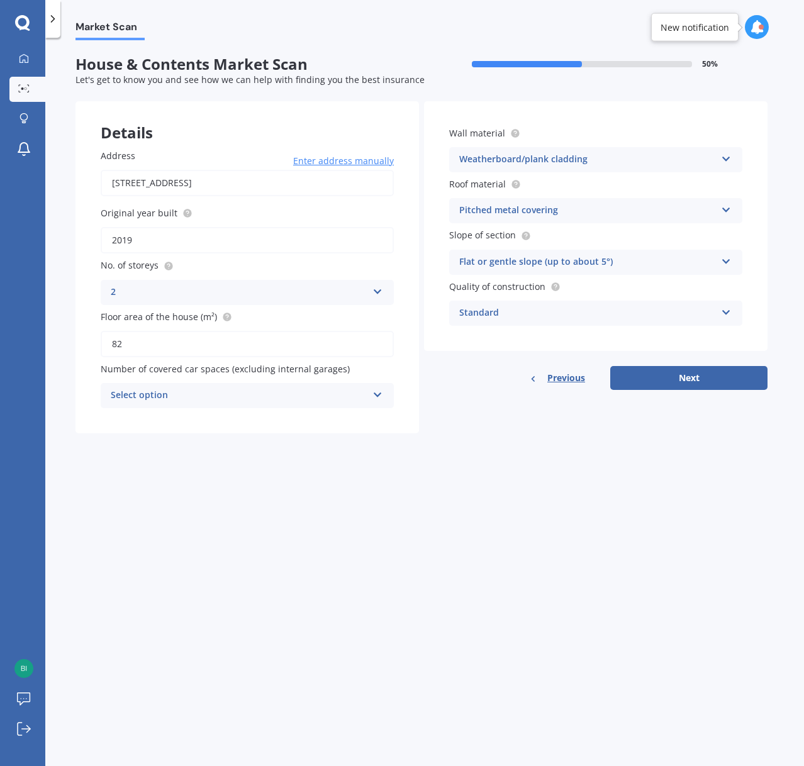
click at [201, 401] on div "Select option" at bounding box center [239, 395] width 257 height 15
click at [182, 426] on div "0" at bounding box center [247, 420] width 292 height 23
click at [683, 374] on button "Next" at bounding box center [688, 378] width 157 height 24
select select "02"
select select "09"
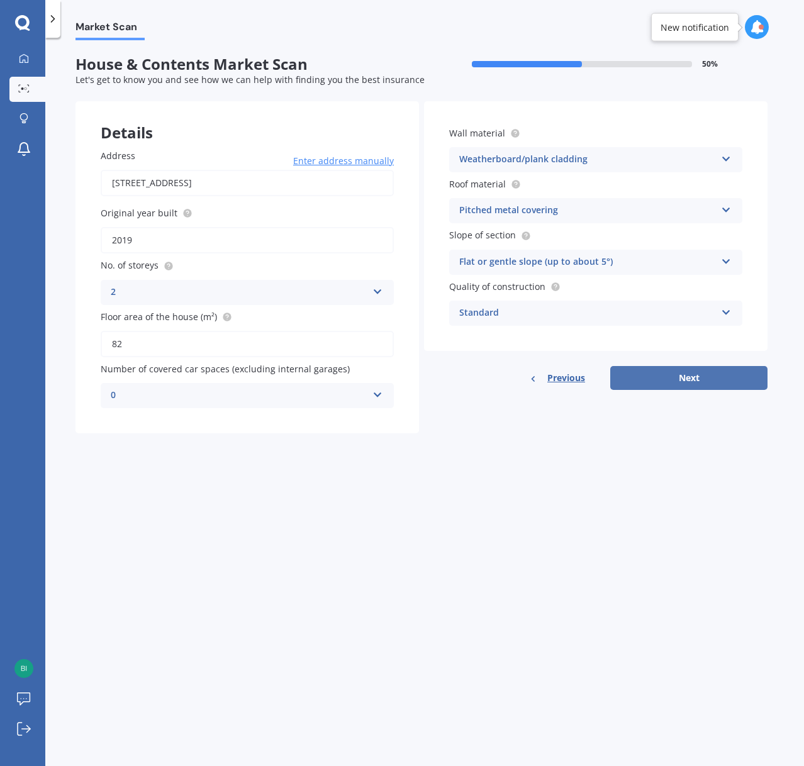
select select "1991"
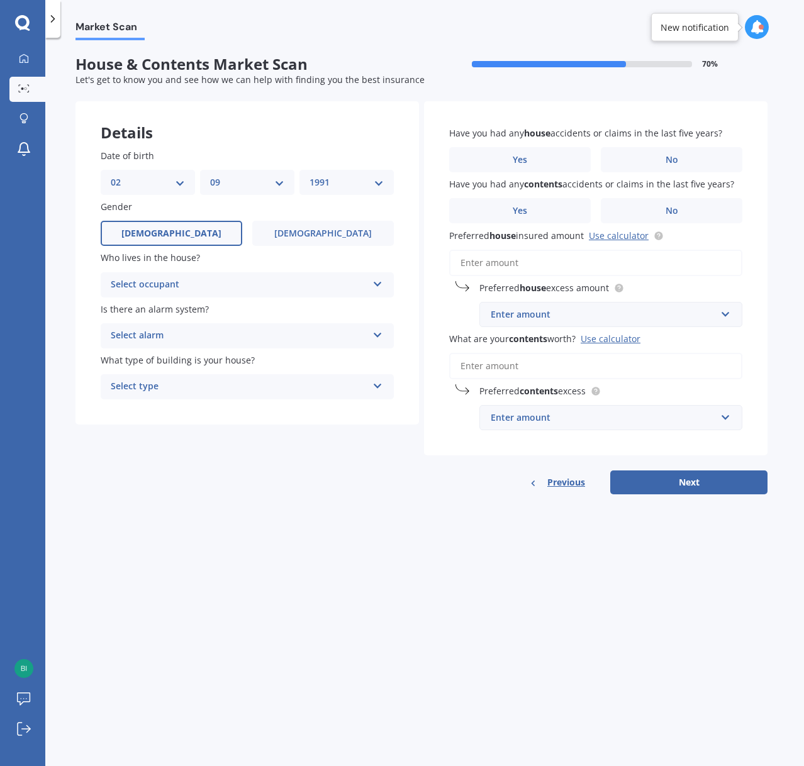
click at [276, 290] on div "Select occupant" at bounding box center [239, 284] width 257 height 15
click at [239, 306] on div "Owner" at bounding box center [247, 309] width 292 height 23
click at [229, 330] on div "Select alarm" at bounding box center [239, 335] width 257 height 15
drag, startPoint x: 228, startPoint y: 366, endPoint x: 235, endPoint y: 377, distance: 13.3
click at [235, 377] on div "Yes, monitored Yes, not monitored No" at bounding box center [247, 383] width 293 height 69
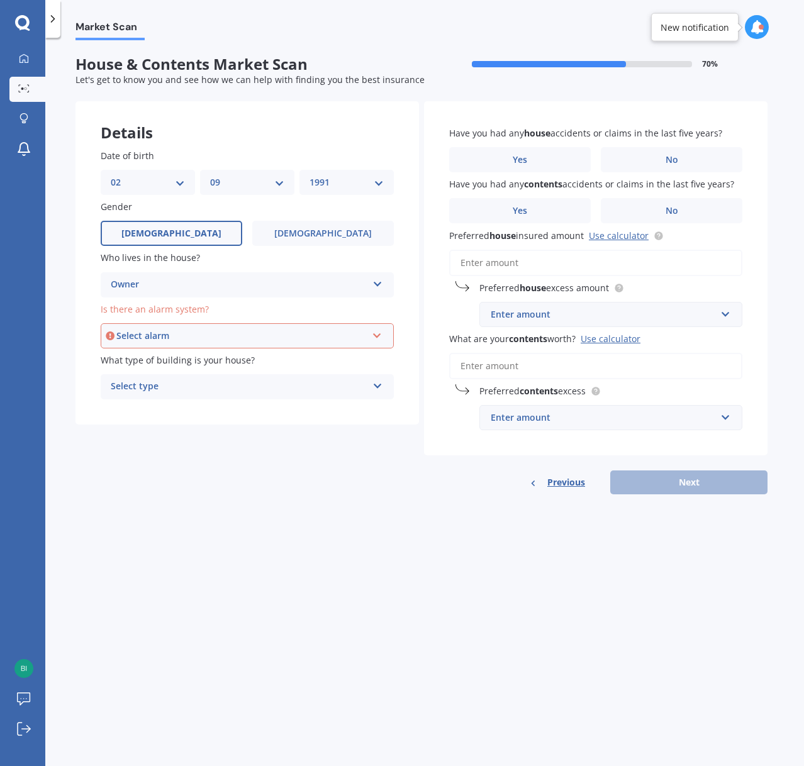
click at [199, 338] on div "Select alarm" at bounding box center [241, 336] width 250 height 14
click at [202, 381] on div "Yes, not monitored" at bounding box center [247, 382] width 291 height 23
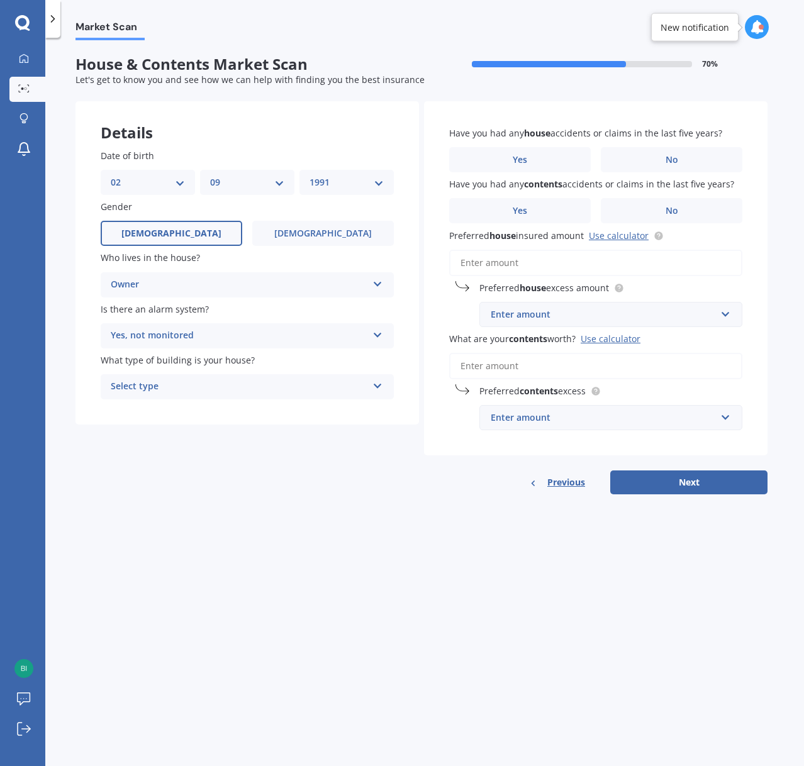
click at [177, 392] on div "Select type" at bounding box center [239, 386] width 257 height 15
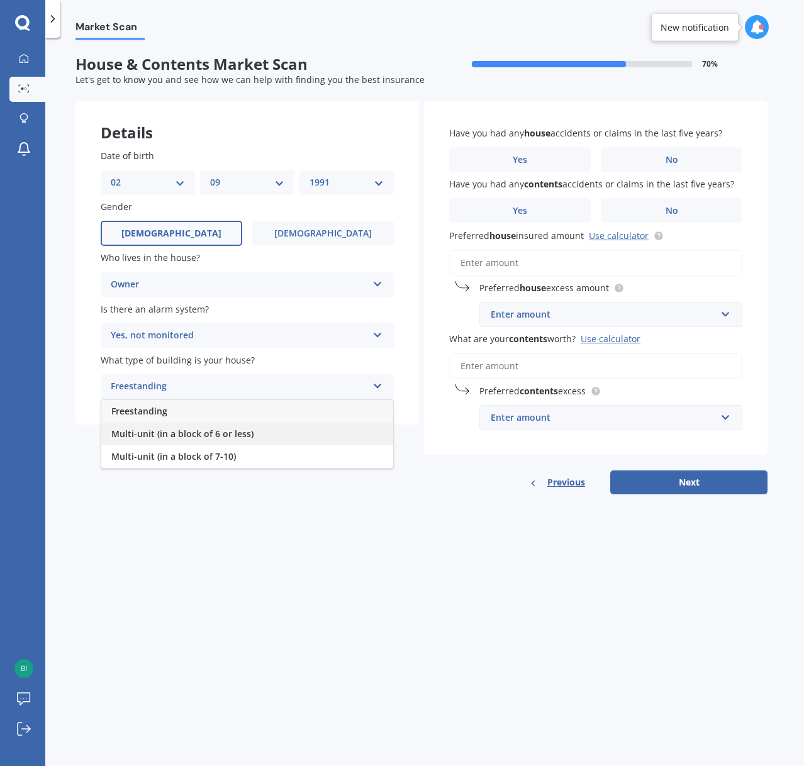
click at [165, 435] on span "Multi-unit (in a block of 6 or less)" at bounding box center [182, 434] width 142 height 12
click at [635, 162] on label "No" at bounding box center [672, 159] width 142 height 25
click at [0, 0] on input "No" at bounding box center [0, 0] width 0 height 0
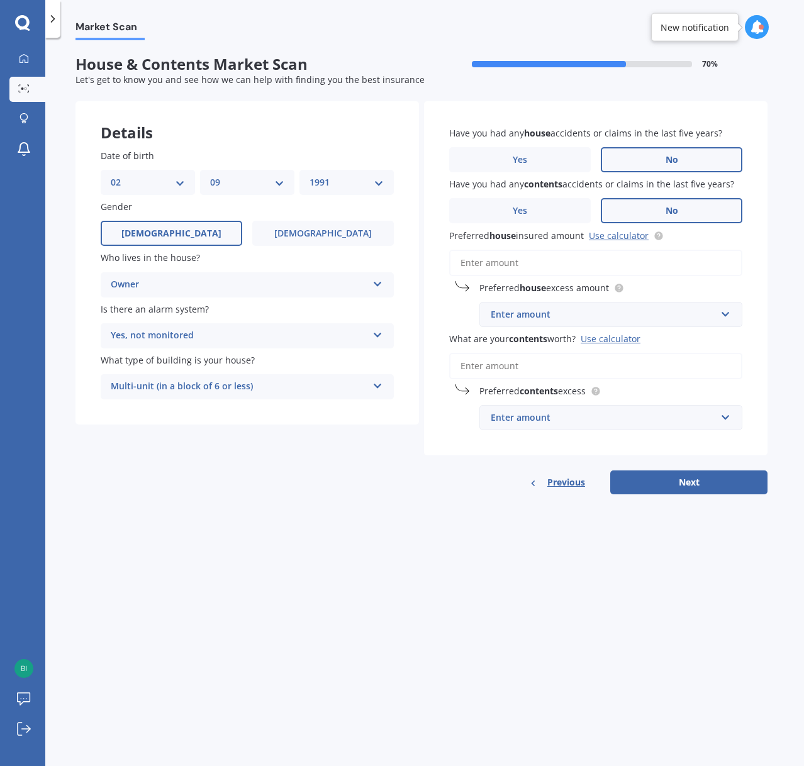
click at [663, 213] on label "No" at bounding box center [672, 210] width 142 height 25
click at [0, 0] on input "No" at bounding box center [0, 0] width 0 height 0
click at [592, 260] on input "Preferred house insured amount Use calculator" at bounding box center [595, 263] width 293 height 26
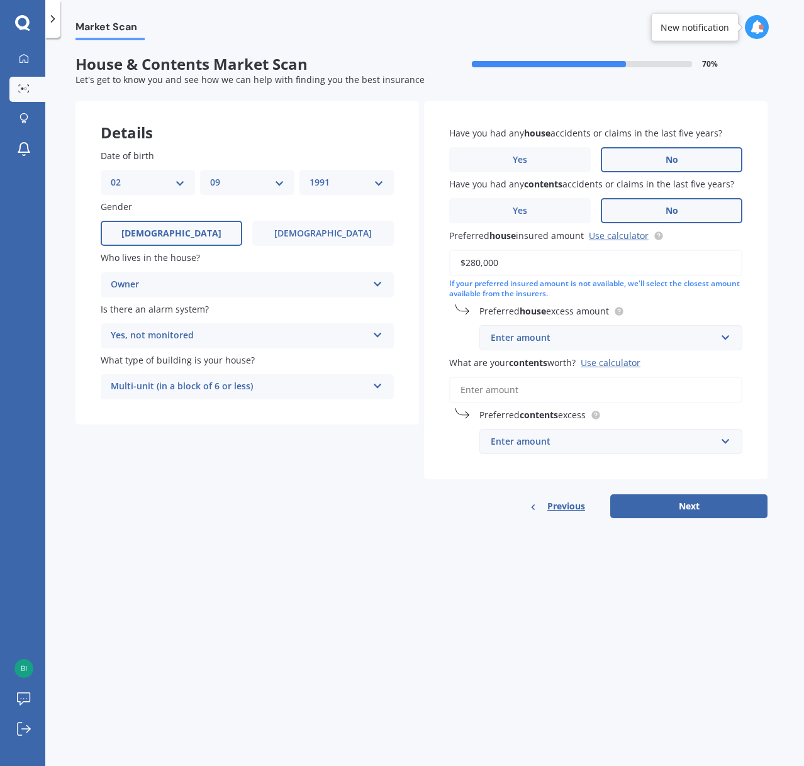
type input "$280,000"
click at [598, 340] on div "Enter amount" at bounding box center [603, 338] width 225 height 14
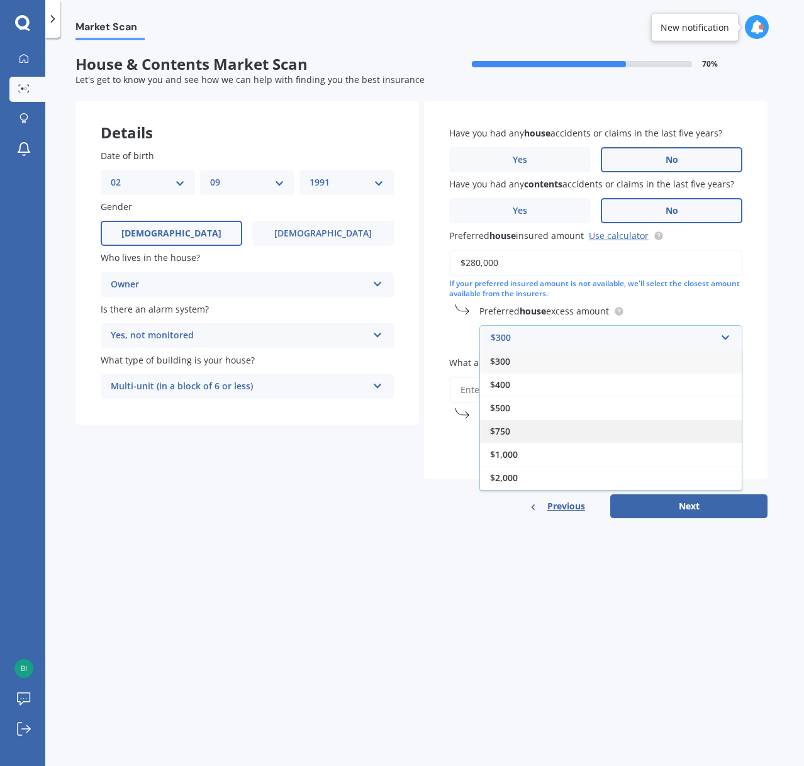
click at [546, 437] on div "$750" at bounding box center [611, 431] width 262 height 23
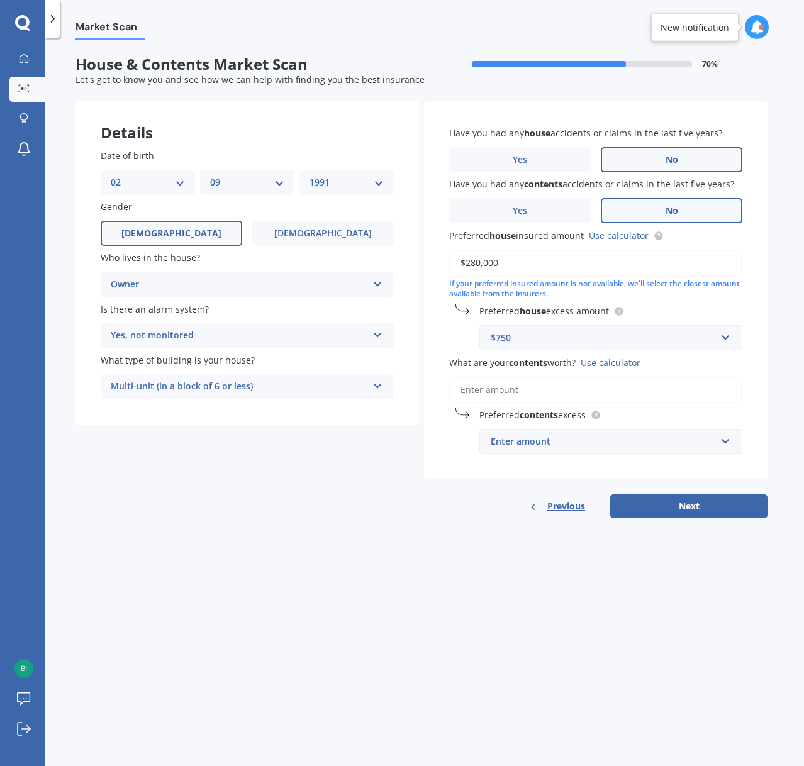
click at [539, 397] on input "What are your contents worth? Use calculator" at bounding box center [595, 390] width 293 height 26
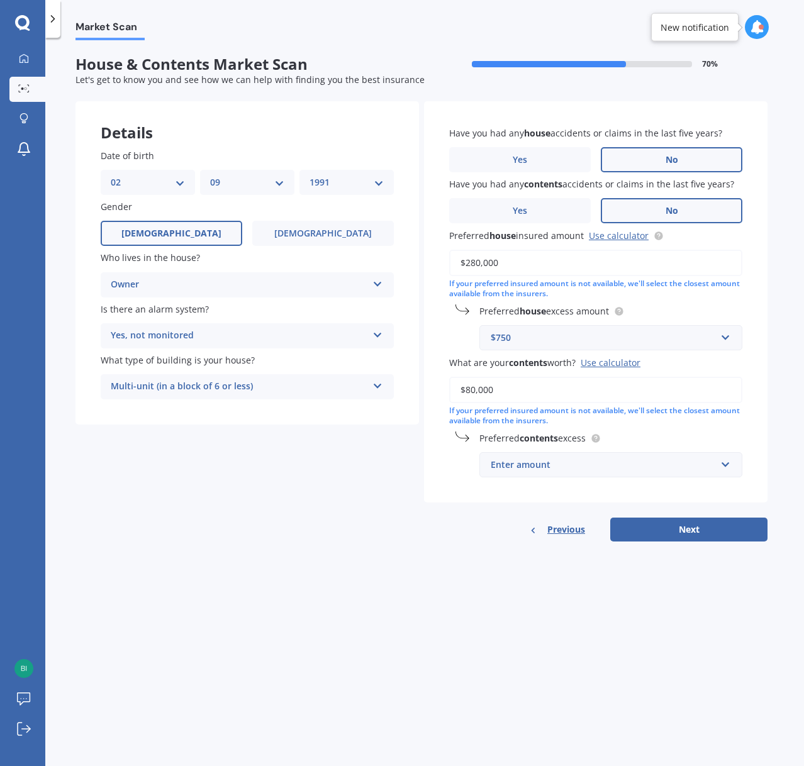
type input "$80,000"
click at [578, 459] on div "Enter amount" at bounding box center [603, 465] width 225 height 14
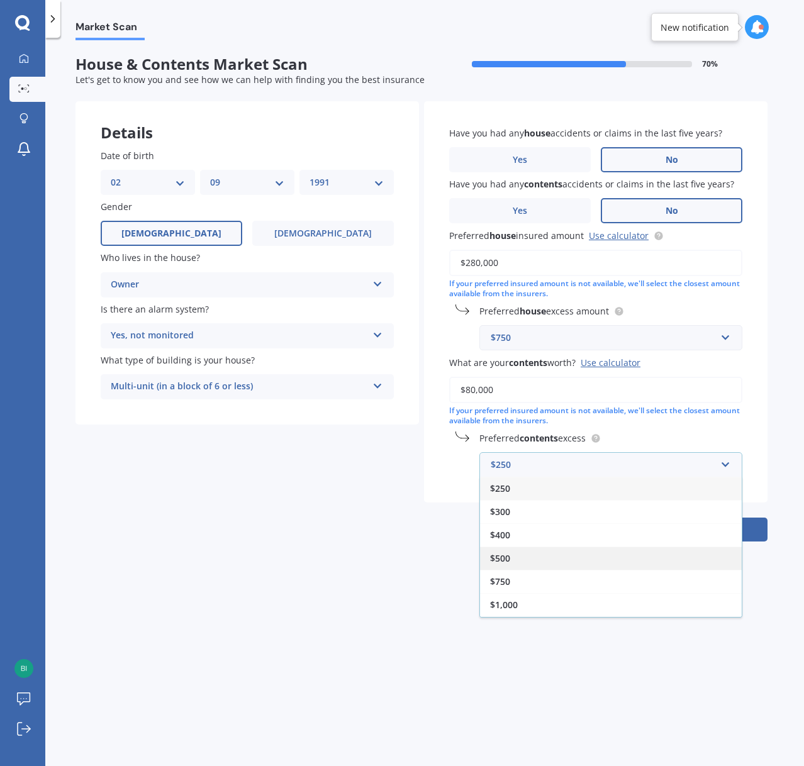
click at [505, 550] on div "$500" at bounding box center [611, 558] width 262 height 23
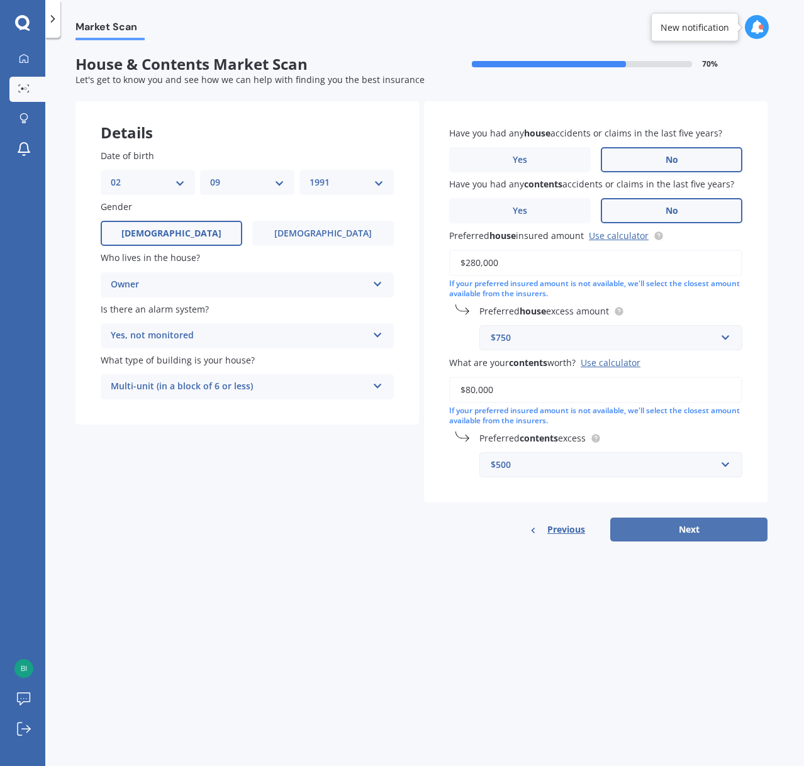
click at [706, 532] on button "Next" at bounding box center [688, 530] width 157 height 24
select select "02"
select select "09"
select select "1991"
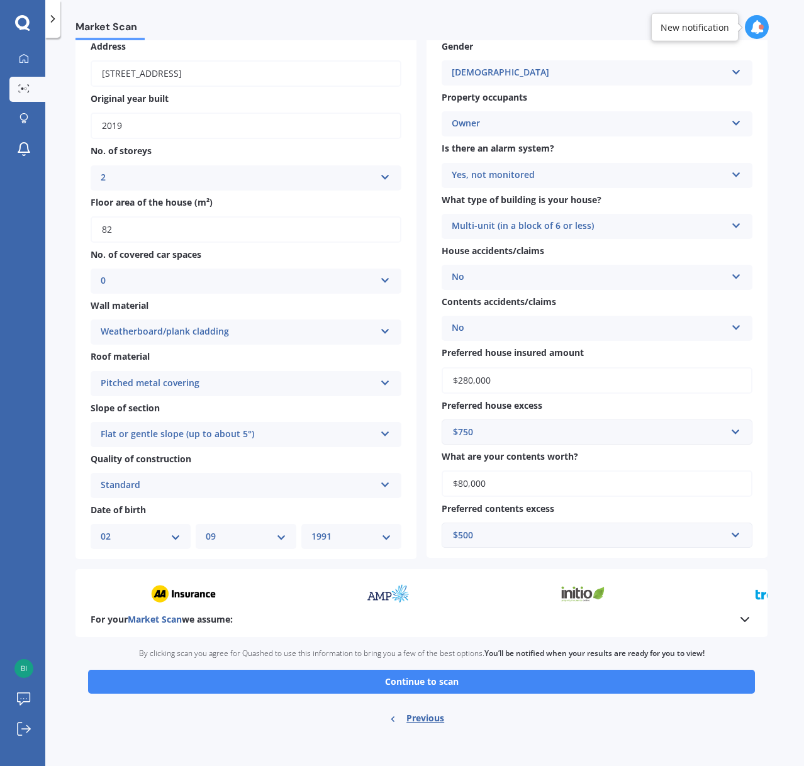
scroll to position [78, 0]
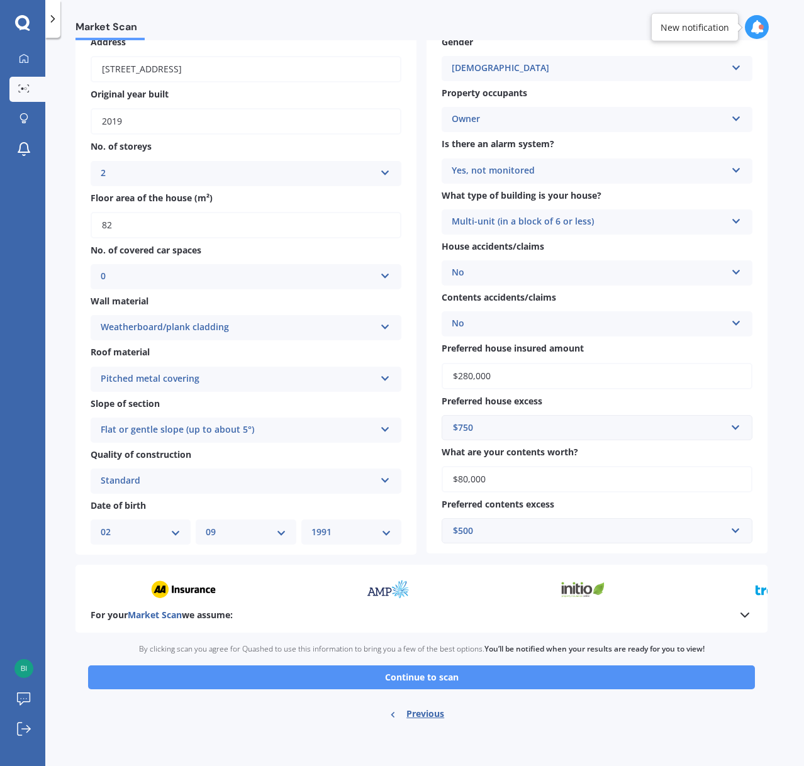
click at [401, 672] on button "Continue to scan" at bounding box center [421, 678] width 667 height 24
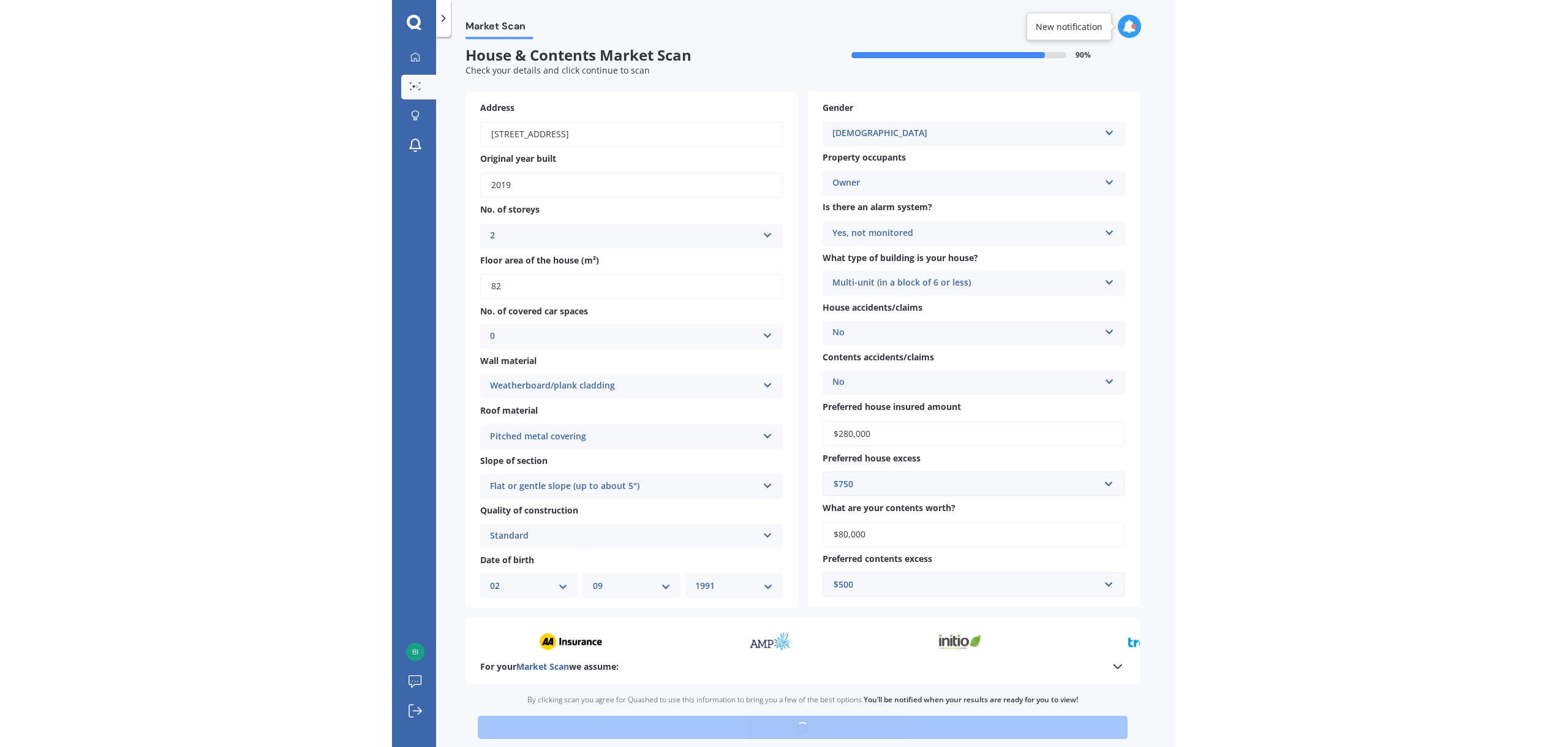
scroll to position [0, 0]
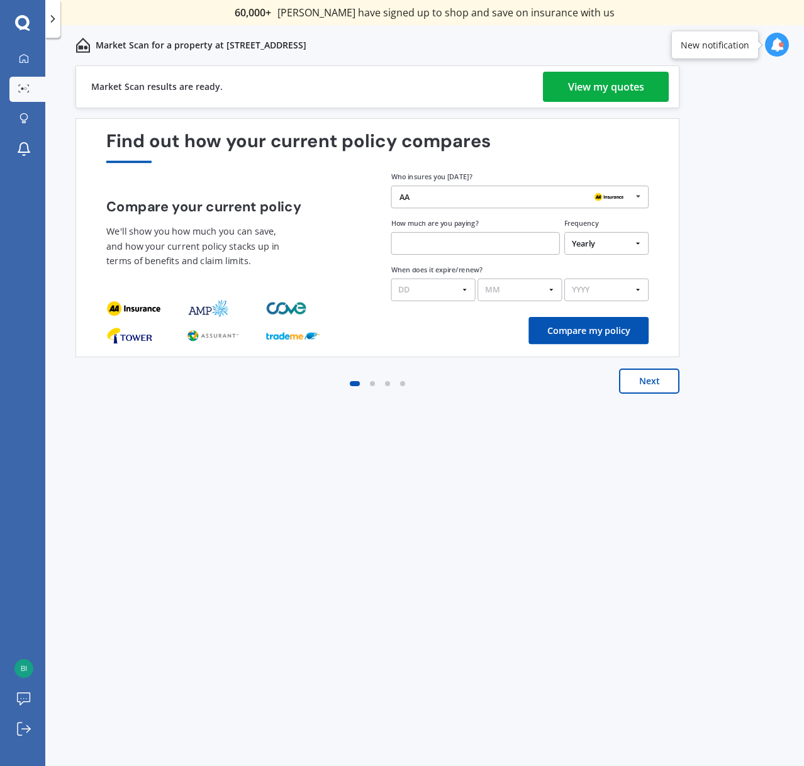
click at [633, 81] on div "View my quotes" at bounding box center [606, 87] width 76 height 30
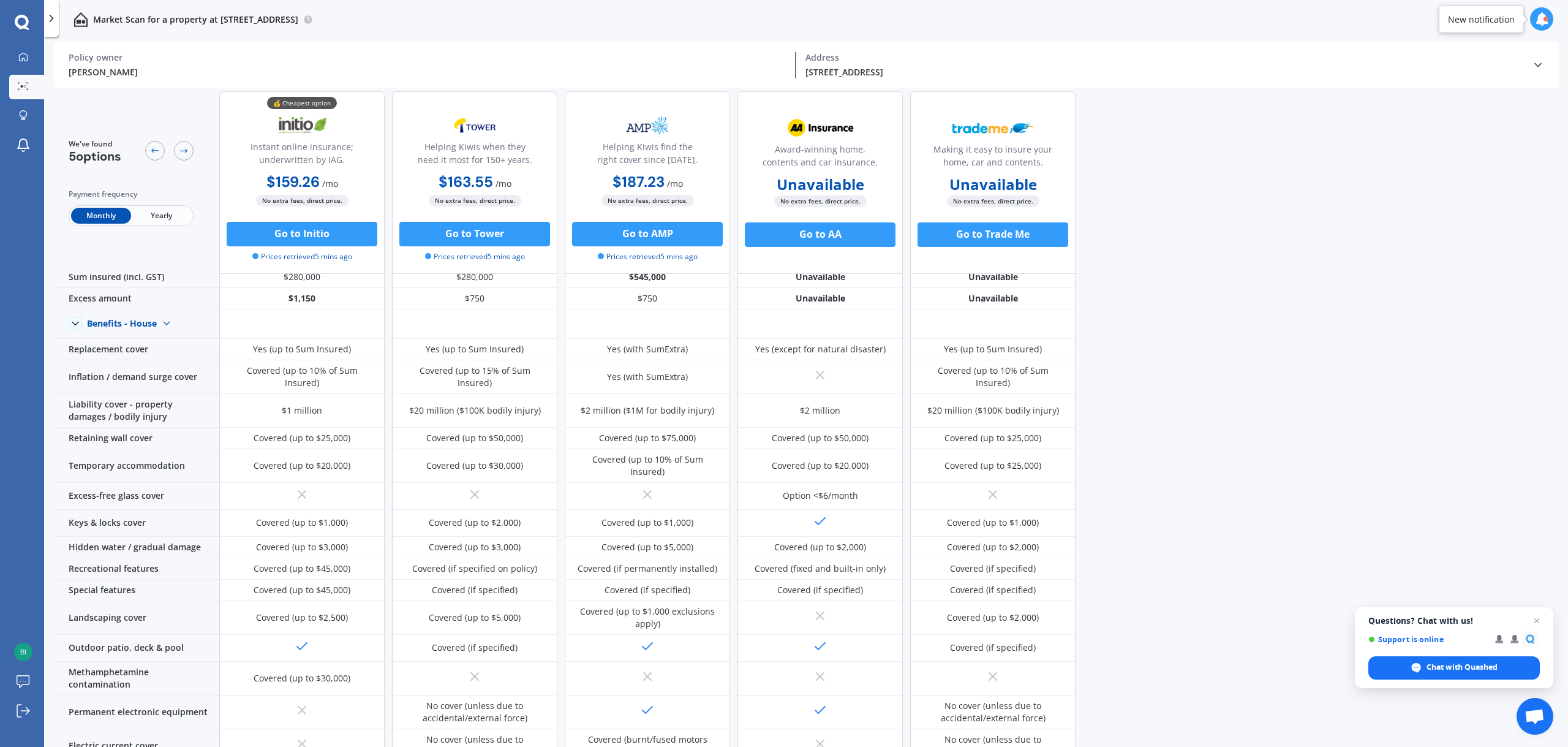
scroll to position [7, 0]
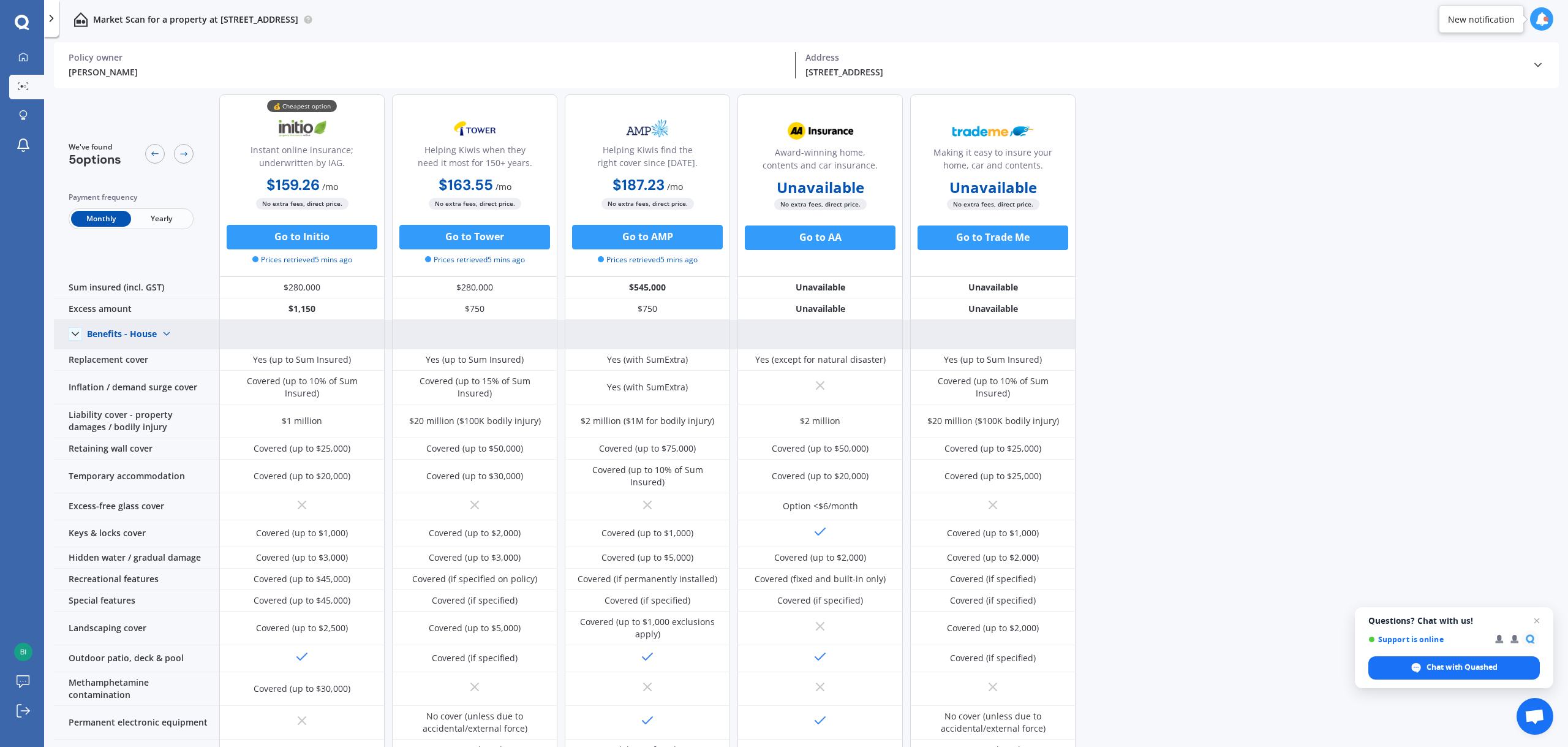
click at [161, 335] on img at bounding box center [166, 334] width 19 height 19
click at [151, 377] on span "Benefits - Contents" at bounding box center [136, 377] width 78 height 12
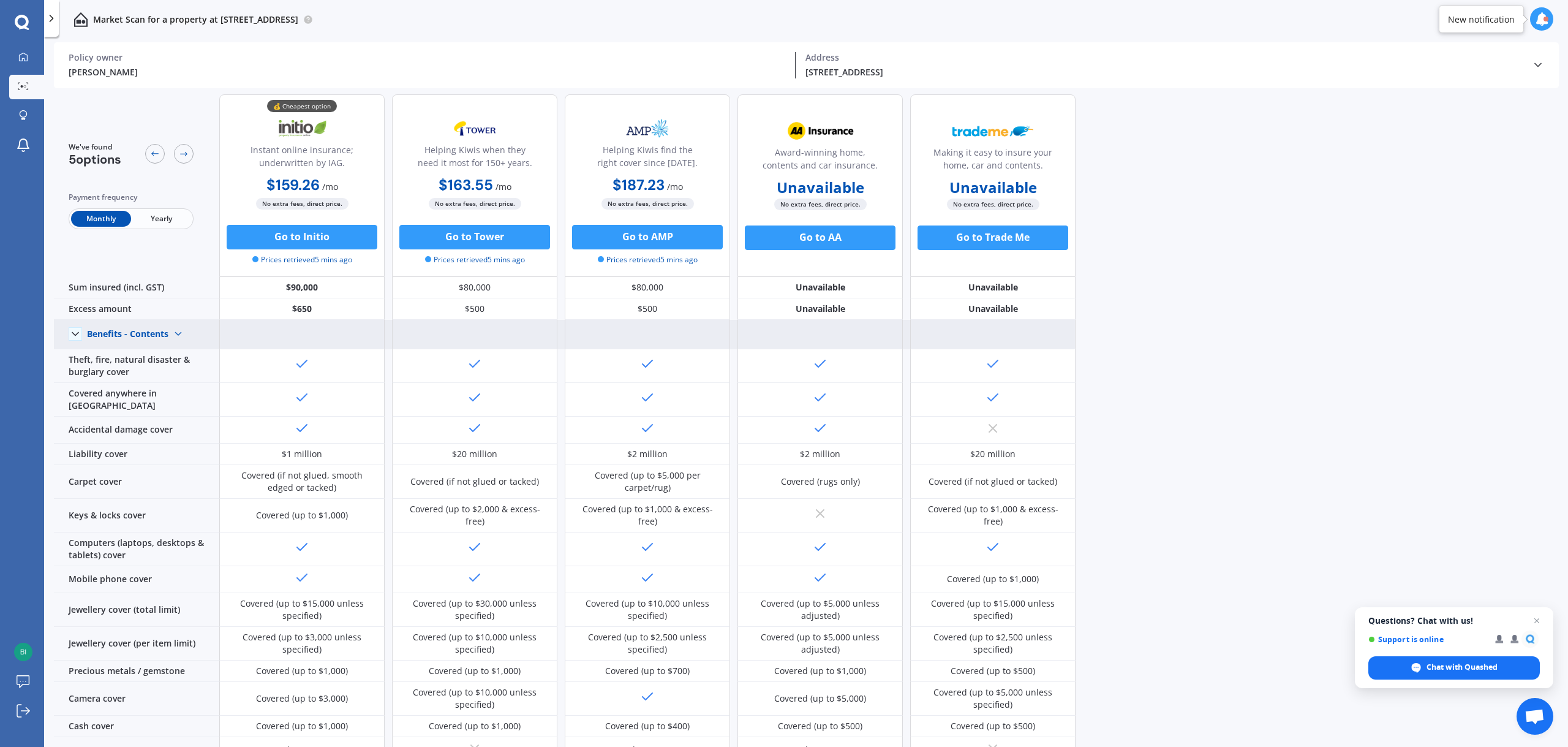
click at [156, 333] on div "Benefits - Contents" at bounding box center [128, 333] width 82 height 11
click at [162, 346] on div "Benefits - House" at bounding box center [138, 355] width 101 height 22
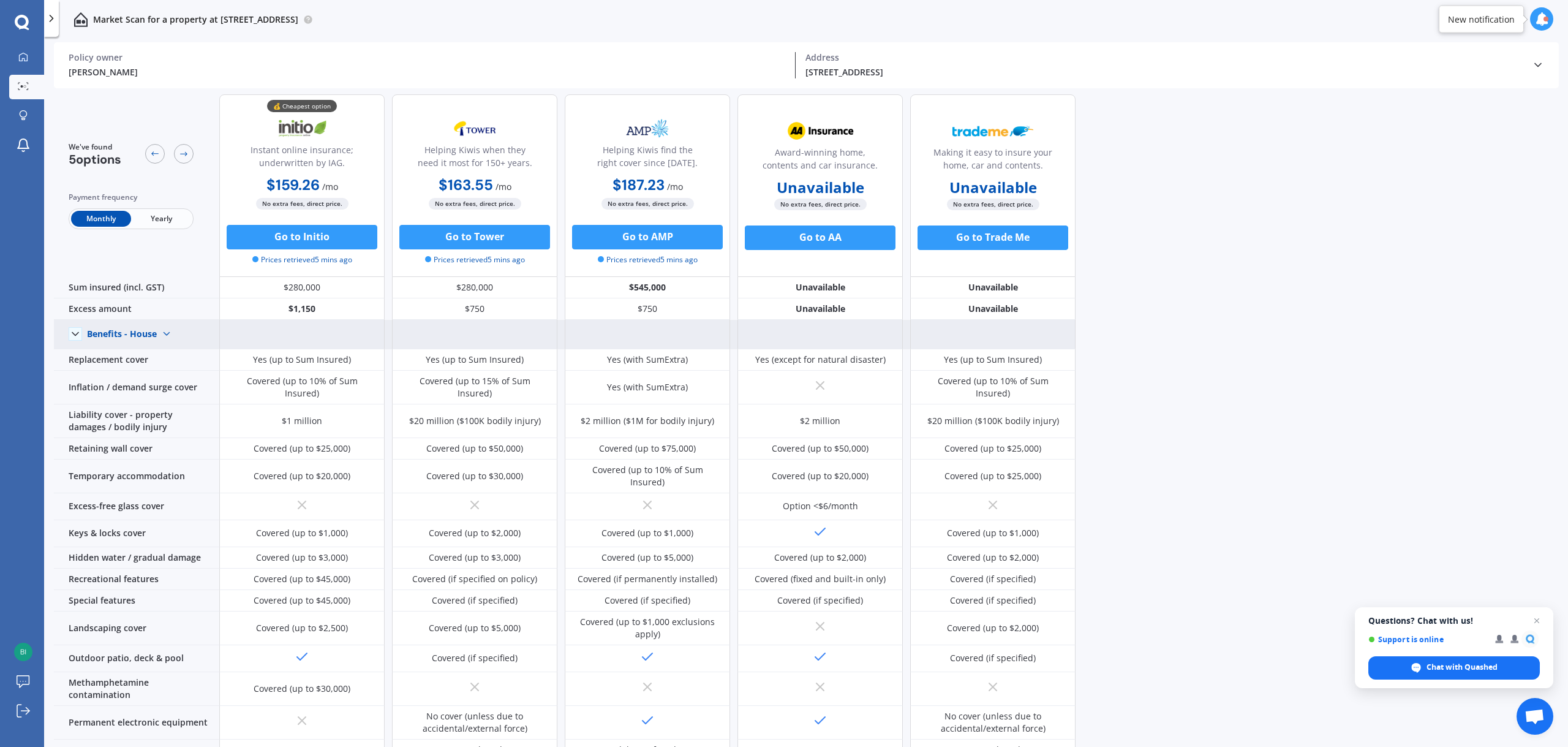
drag, startPoint x: 169, startPoint y: 338, endPoint x: 172, endPoint y: 347, distance: 9.5
click at [169, 338] on img at bounding box center [166, 334] width 19 height 19
click at [173, 366] on div "Benefits - Contents" at bounding box center [136, 377] width 97 height 22
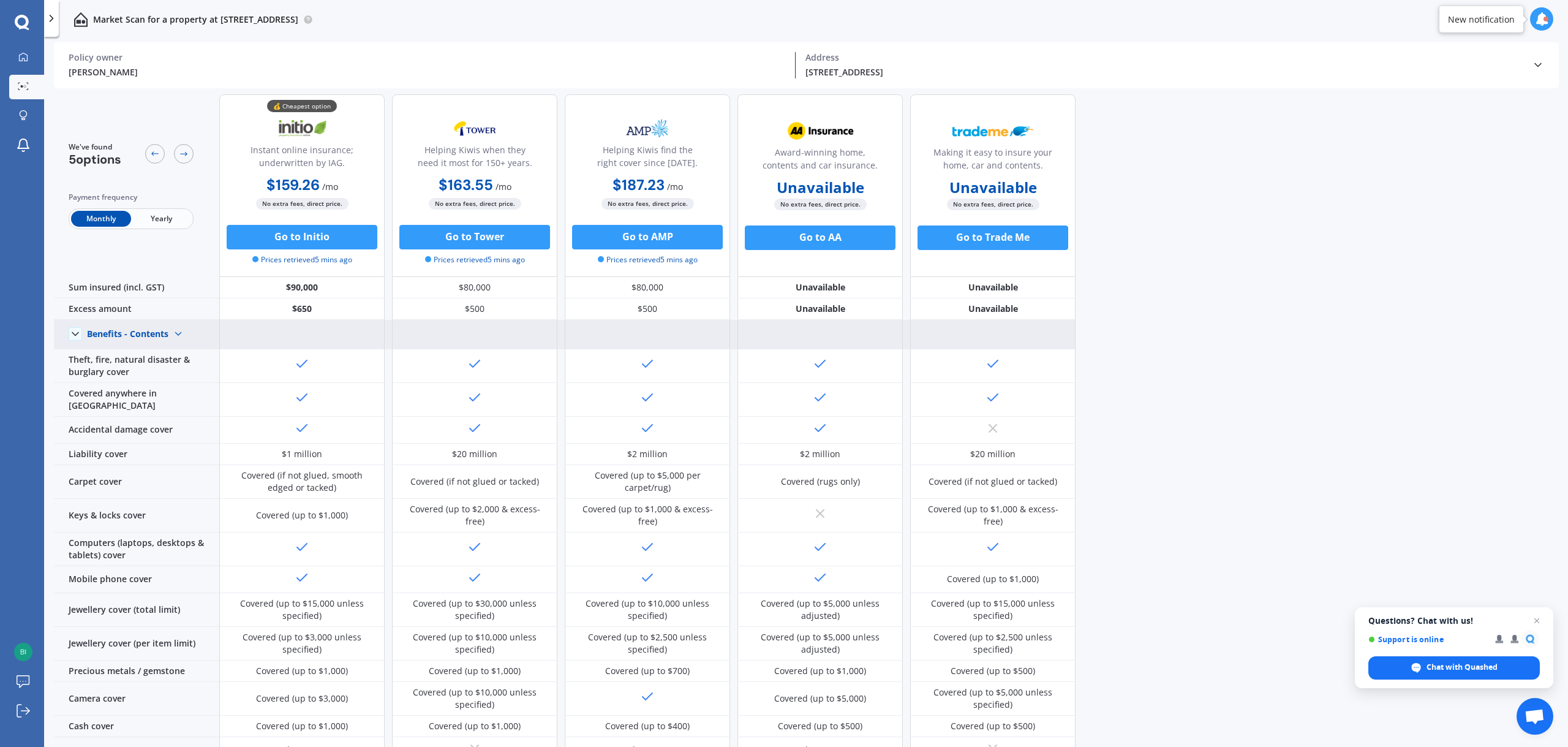
click at [166, 338] on div "Benefits - Contents" at bounding box center [128, 333] width 82 height 11
click at [164, 357] on div "Benefits - House" at bounding box center [138, 355] width 101 height 22
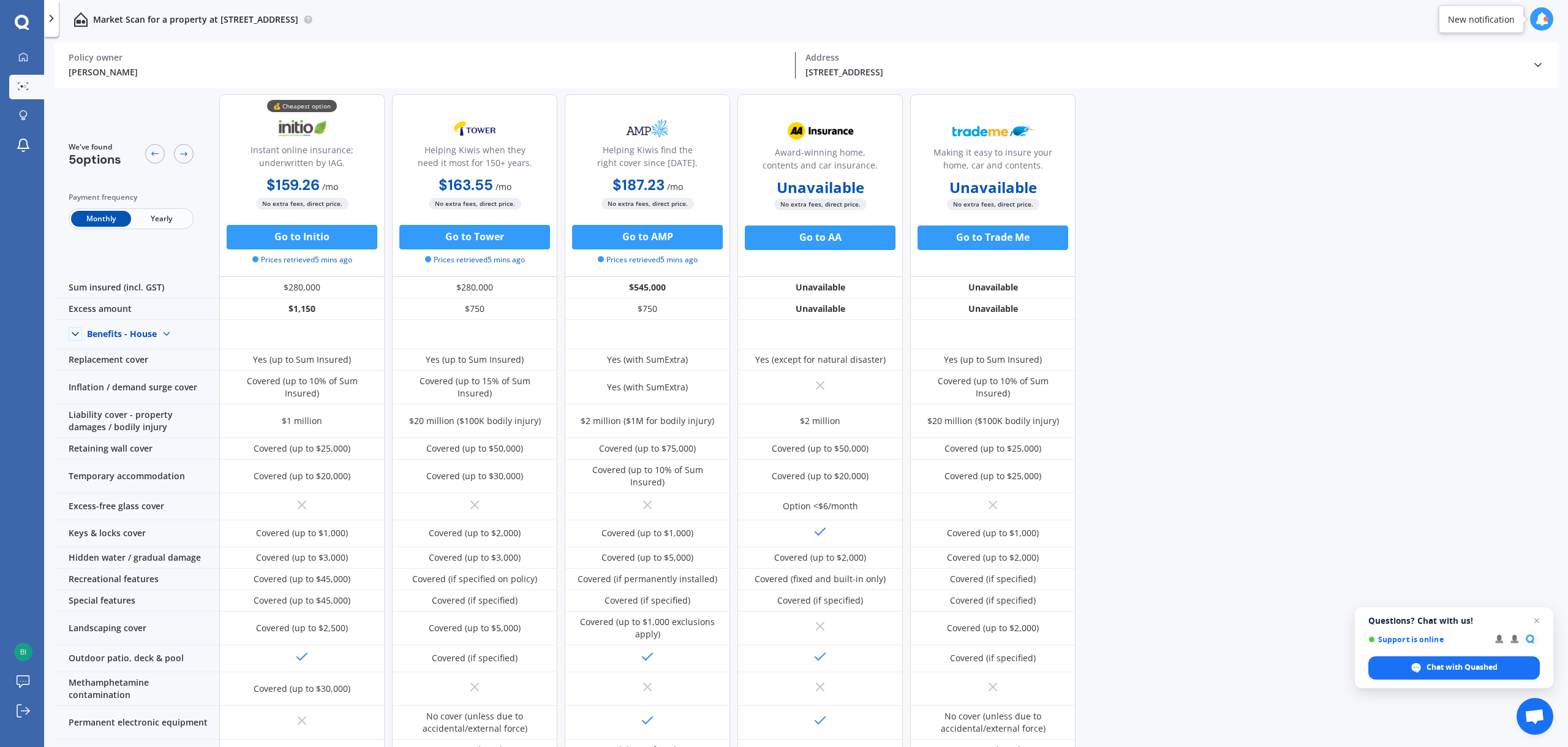
drag, startPoint x: 1251, startPoint y: 291, endPoint x: 1194, endPoint y: 274, distance: 59.5
click at [782, 291] on div "We've found 5 options Payment frequency Monthly Yearly 💰 Cheapest option Instan…" at bounding box center [810, 414] width 1513 height 658
drag, startPoint x: 1338, startPoint y: 238, endPoint x: 1287, endPoint y: 222, distance: 53.5
click at [782, 236] on div "We've found 5 options Payment frequency Monthly Yearly 💰 Cheapest option Instan…" at bounding box center [810, 414] width 1513 height 658
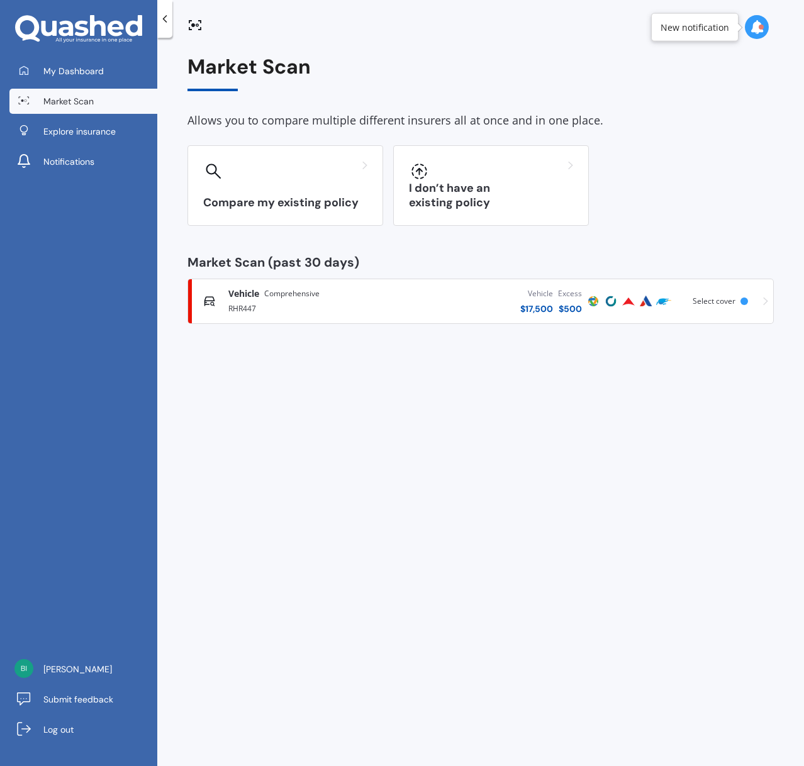
click at [454, 299] on div "Vehicle $ 17,500 Excess $ 500" at bounding box center [489, 301] width 191 height 38
